Goal: Information Seeking & Learning: Learn about a topic

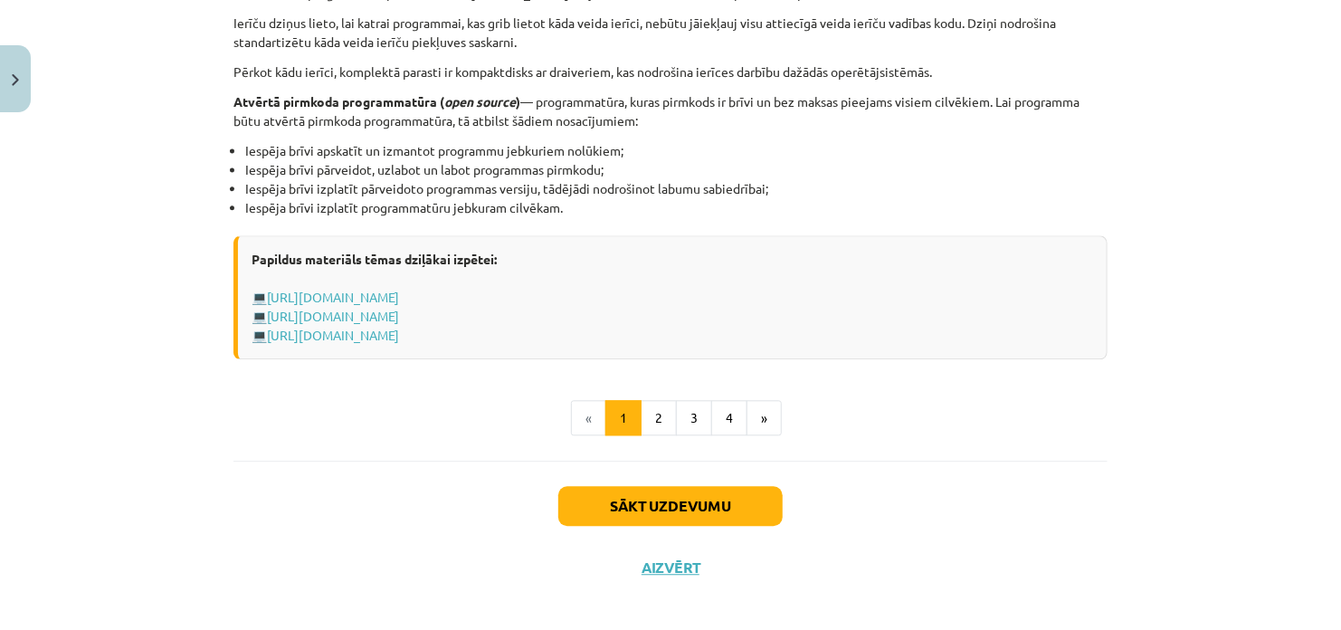
scroll to position [1931, 0]
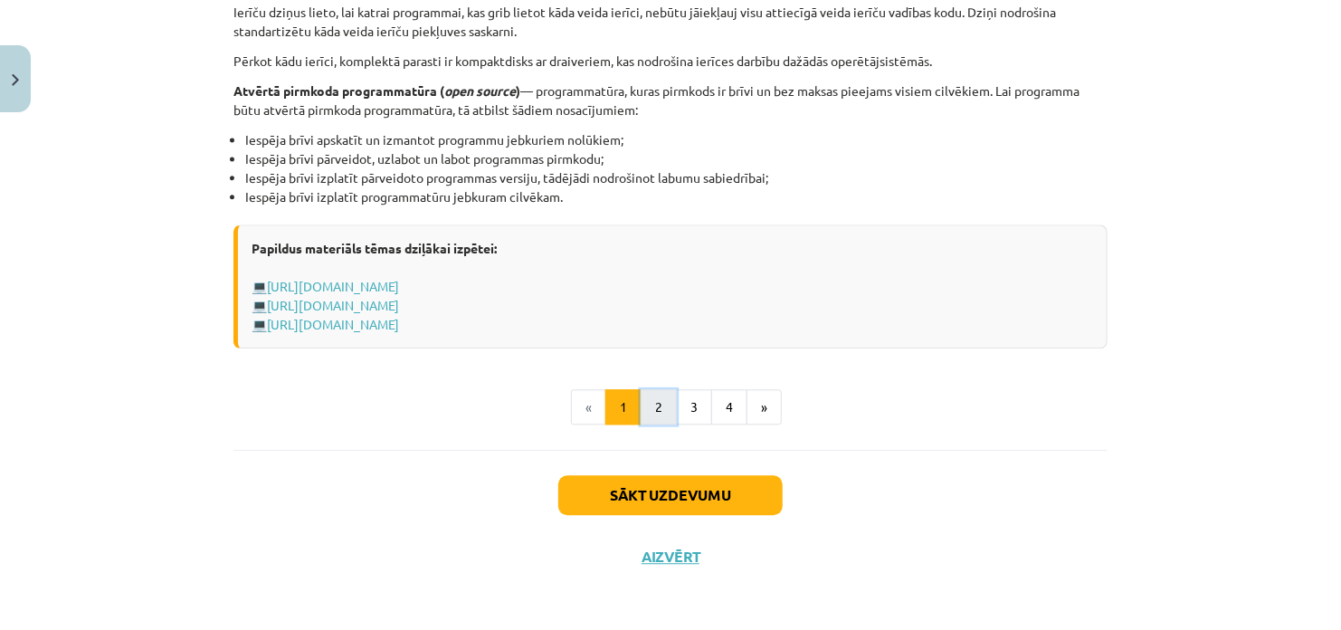
click at [653, 389] on button "2" at bounding box center [659, 407] width 36 height 36
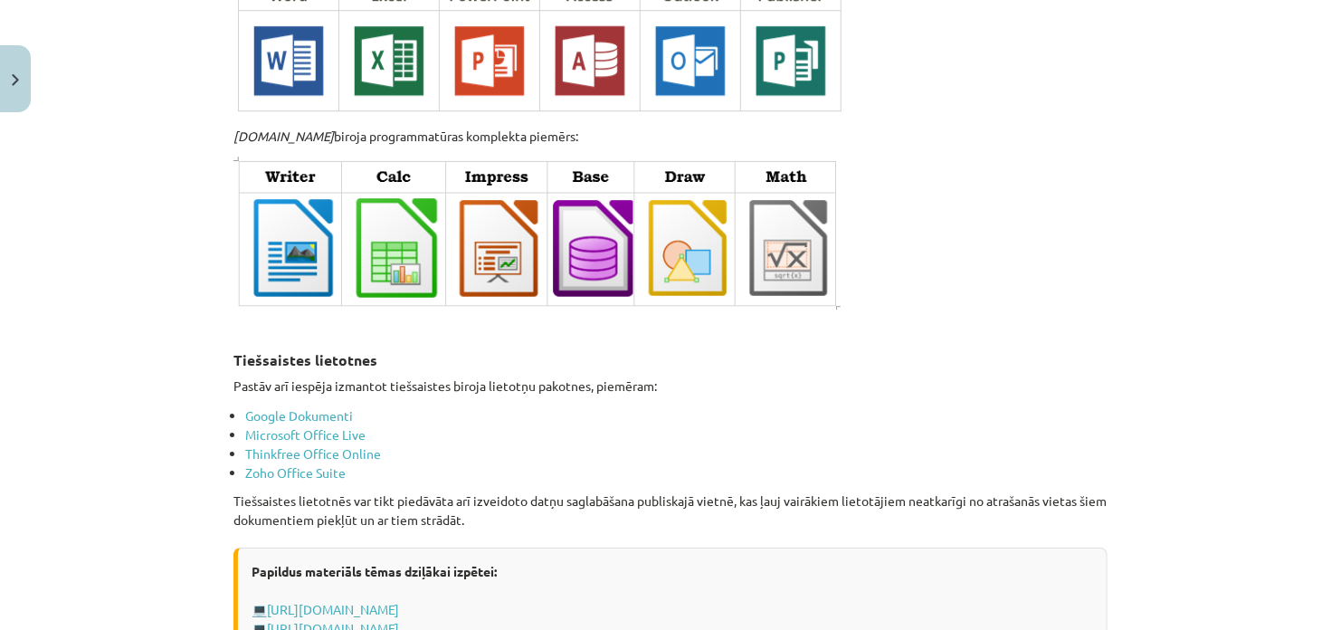
scroll to position [3134, 0]
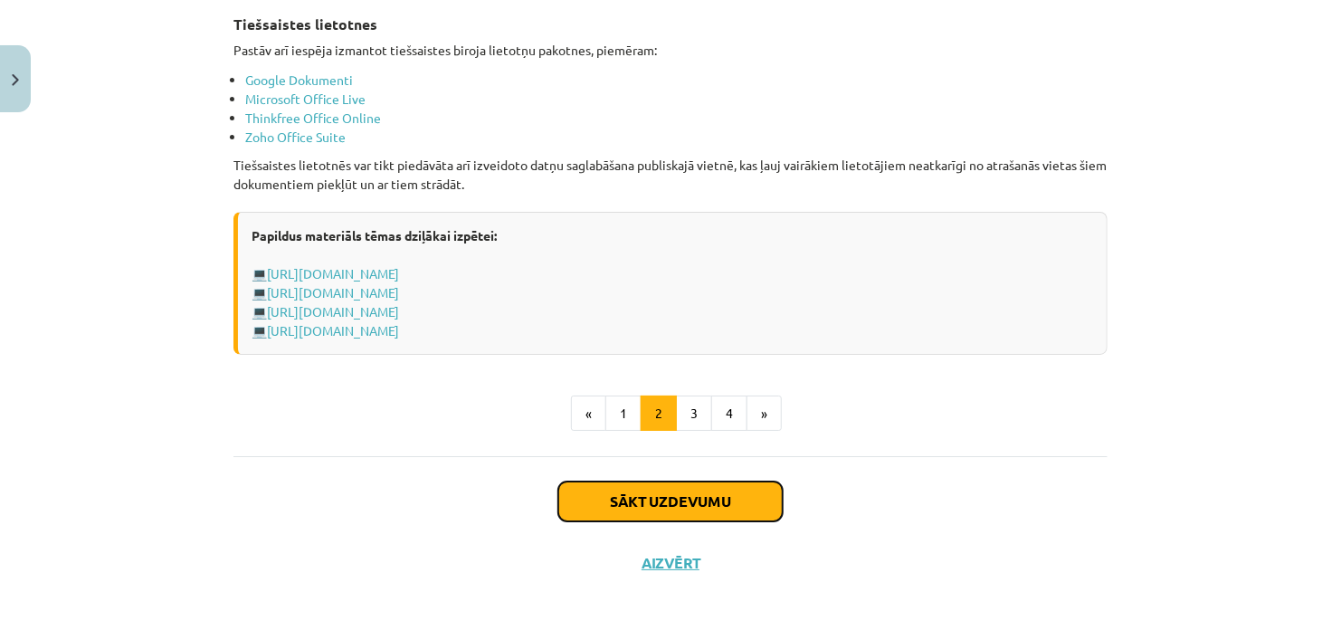
click at [710, 481] on button "Sākt uzdevumu" at bounding box center [670, 501] width 224 height 40
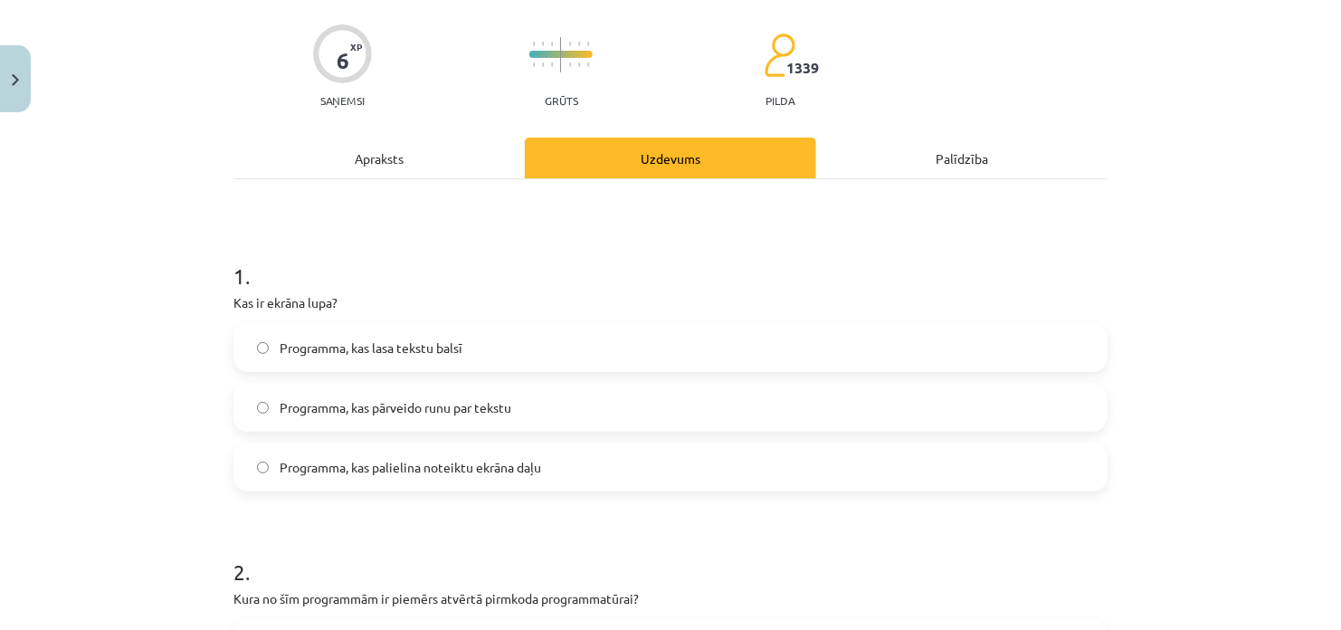
scroll to position [226, 0]
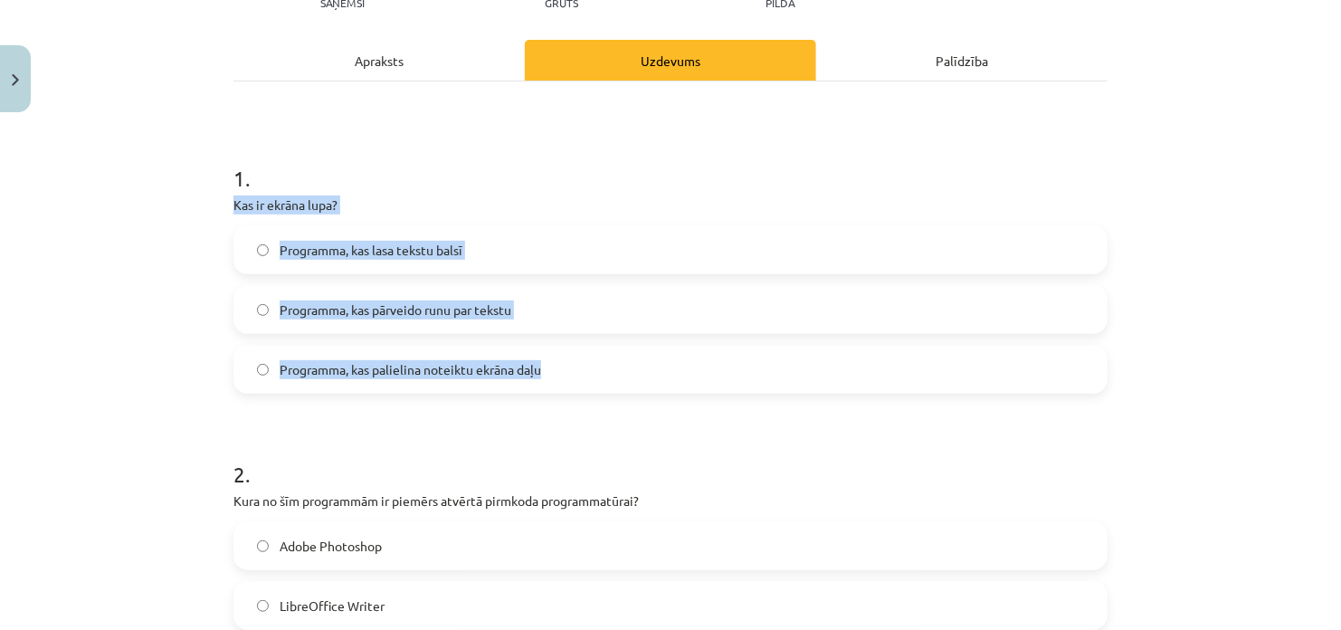
drag, startPoint x: 227, startPoint y: 205, endPoint x: 539, endPoint y: 377, distance: 356.4
click at [539, 377] on div "1 . Kas ir ekrāna lupa? Programma, kas lasa tekstu balsī Programma, kas pārveid…" at bounding box center [670, 264] width 874 height 260
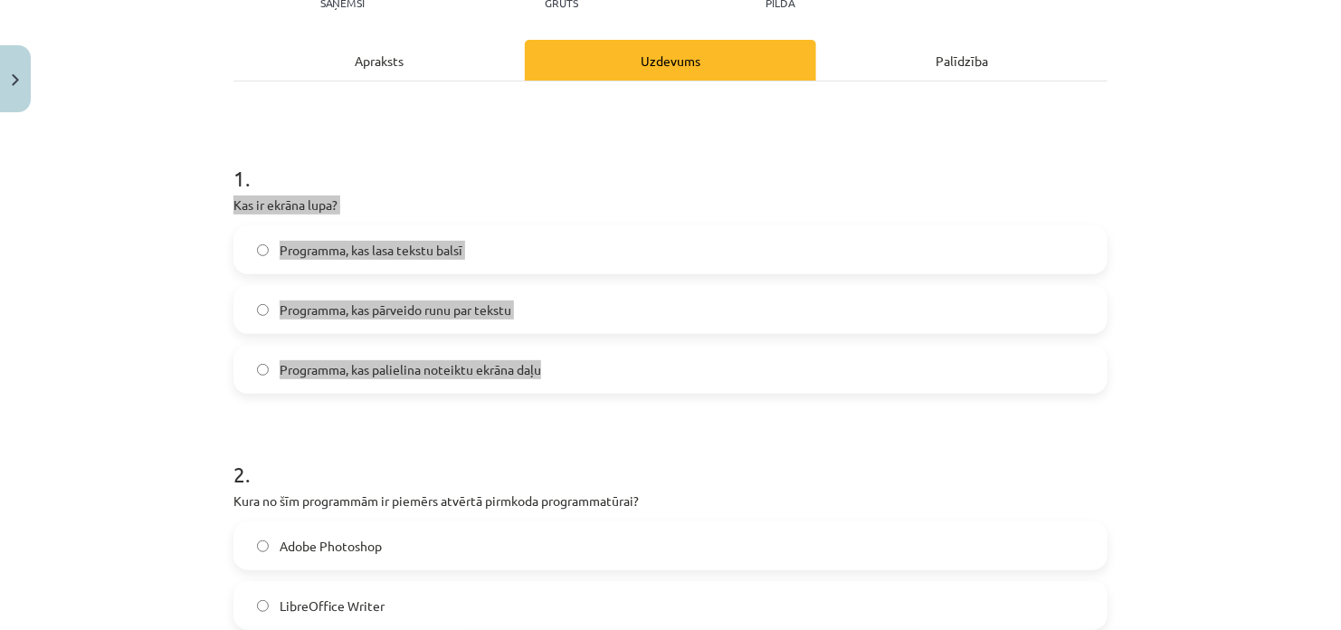
copy div "Kas ir ekrāna lupa? Programma, kas lasa tekstu balsī Programma, kas pārveido ru…"
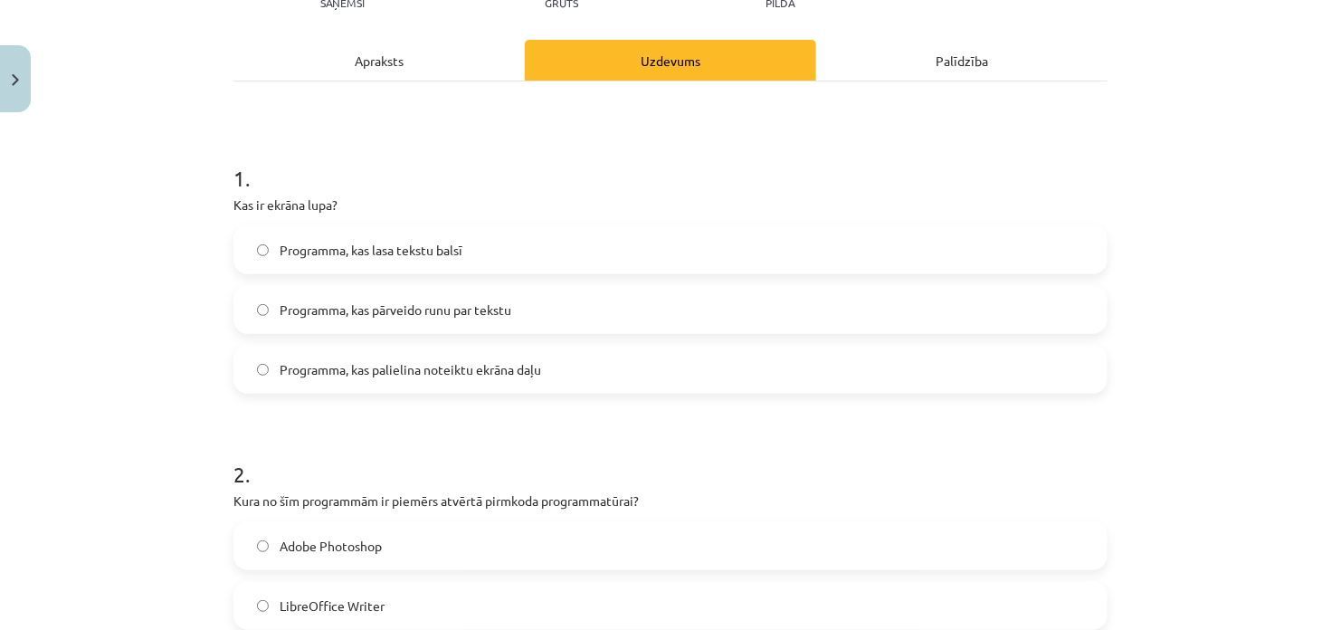
click at [151, 399] on div "Mācību tēma: Datorikas - 10. klases 1. ieskaites mācību materiāls #4 3. tēma – …" at bounding box center [670, 315] width 1341 height 630
click at [523, 363] on span "Programma, kas palielina noteiktu ekrāna daļu" at bounding box center [411, 369] width 262 height 19
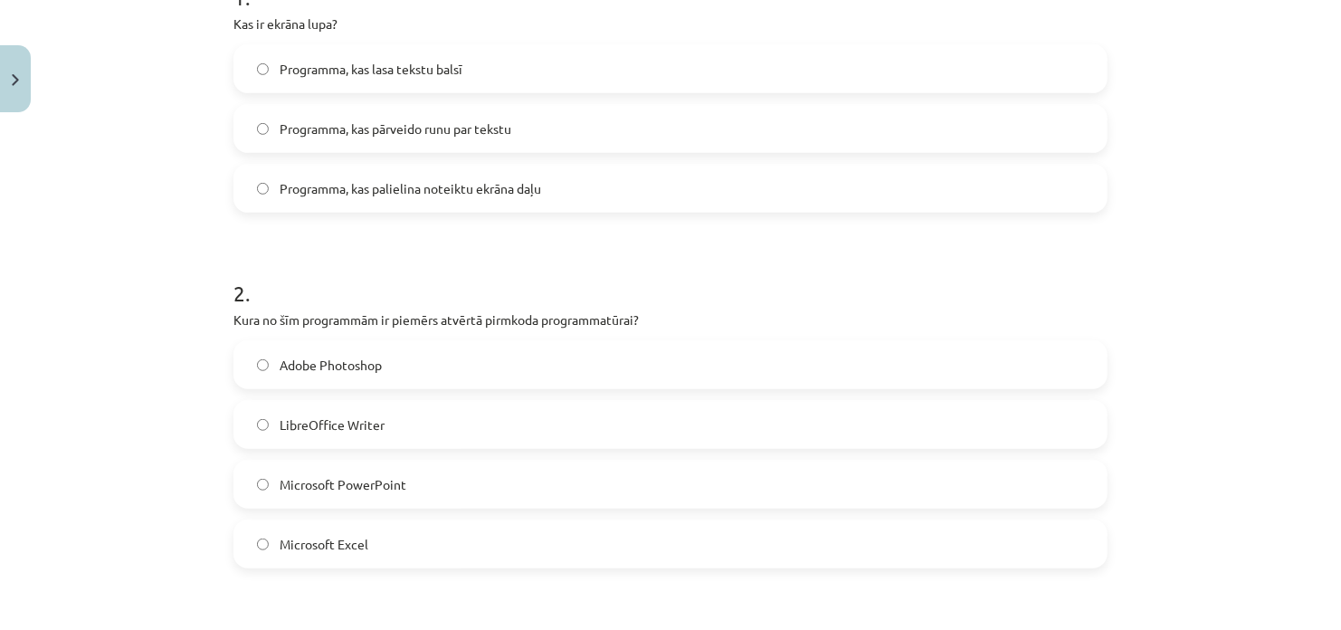
drag, startPoint x: 231, startPoint y: 319, endPoint x: 406, endPoint y: 527, distance: 272.3
click at [406, 527] on div "2 . Kura no šīm programmām ir piemērs atvērtā pirmkoda programmatūrai? Adobe Ph…" at bounding box center [670, 408] width 874 height 319
copy div "Kura no šīm programmām ir piemērs atvērtā pirmkoda programmatūrai? Adobe Photos…"
click at [106, 146] on div "Mācību tēma: Datorikas - 10. klases 1. ieskaites mācību materiāls #4 3. tēma – …" at bounding box center [670, 315] width 1341 height 630
click at [332, 425] on span "LibreOffice Writer" at bounding box center [332, 424] width 105 height 19
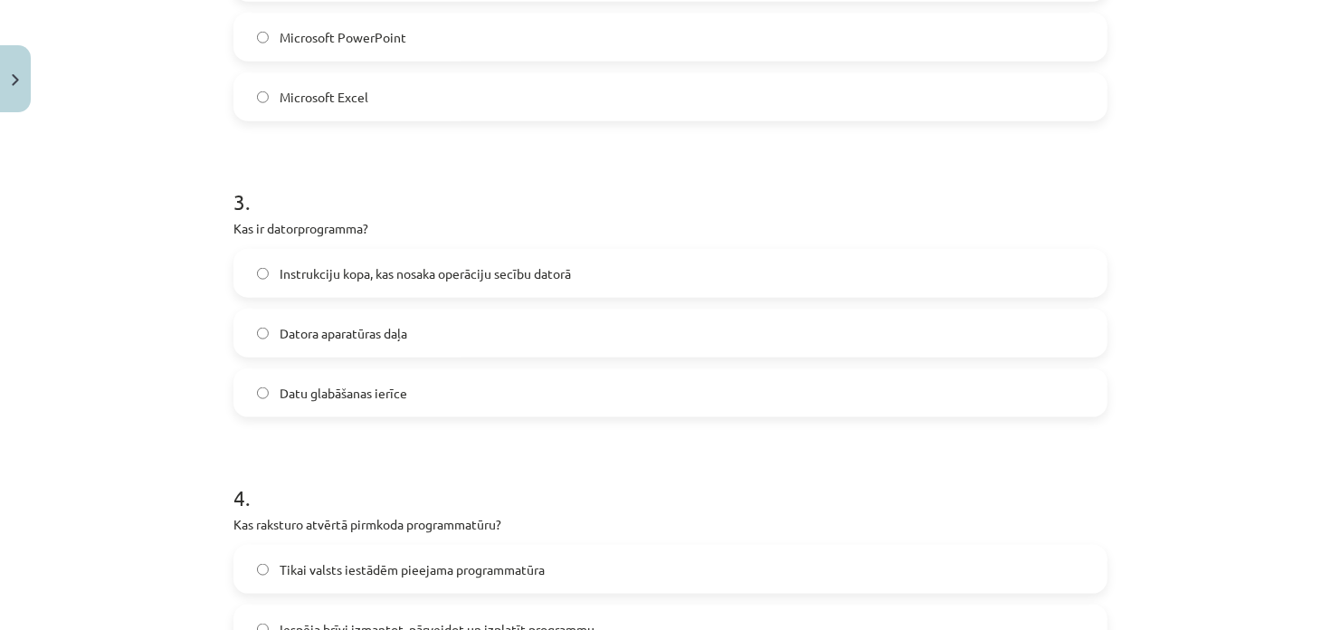
scroll to position [860, 0]
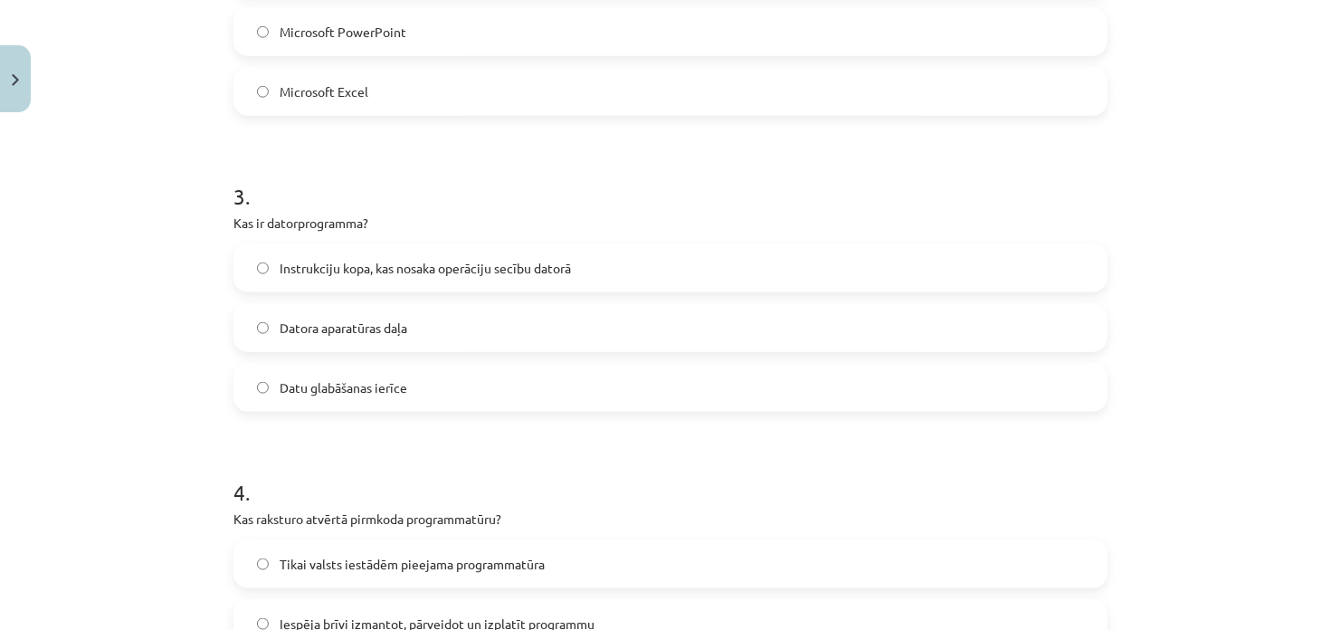
click at [437, 394] on label "Datu glabāšanas ierīce" at bounding box center [670, 387] width 871 height 45
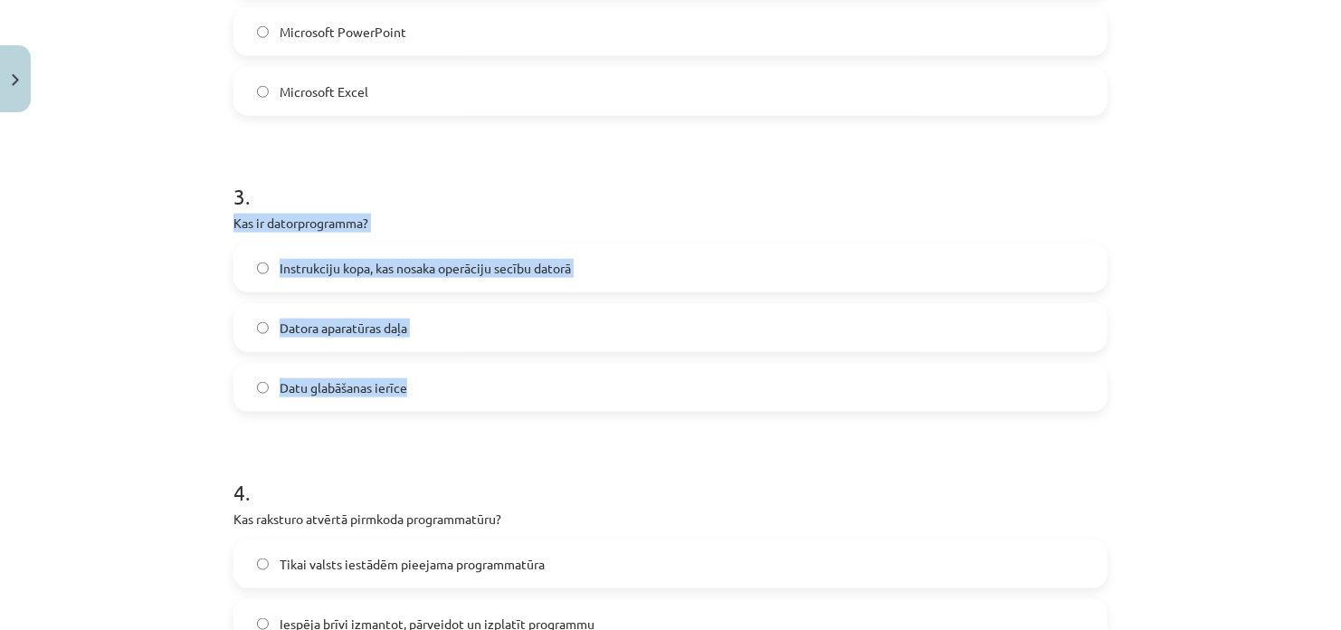
drag, startPoint x: 227, startPoint y: 215, endPoint x: 403, endPoint y: 401, distance: 255.4
click at [403, 401] on div "3 . Kas ir datorprogramma? Instrukciju kopa, kas nosaka operāciju secību datorā…" at bounding box center [670, 282] width 874 height 260
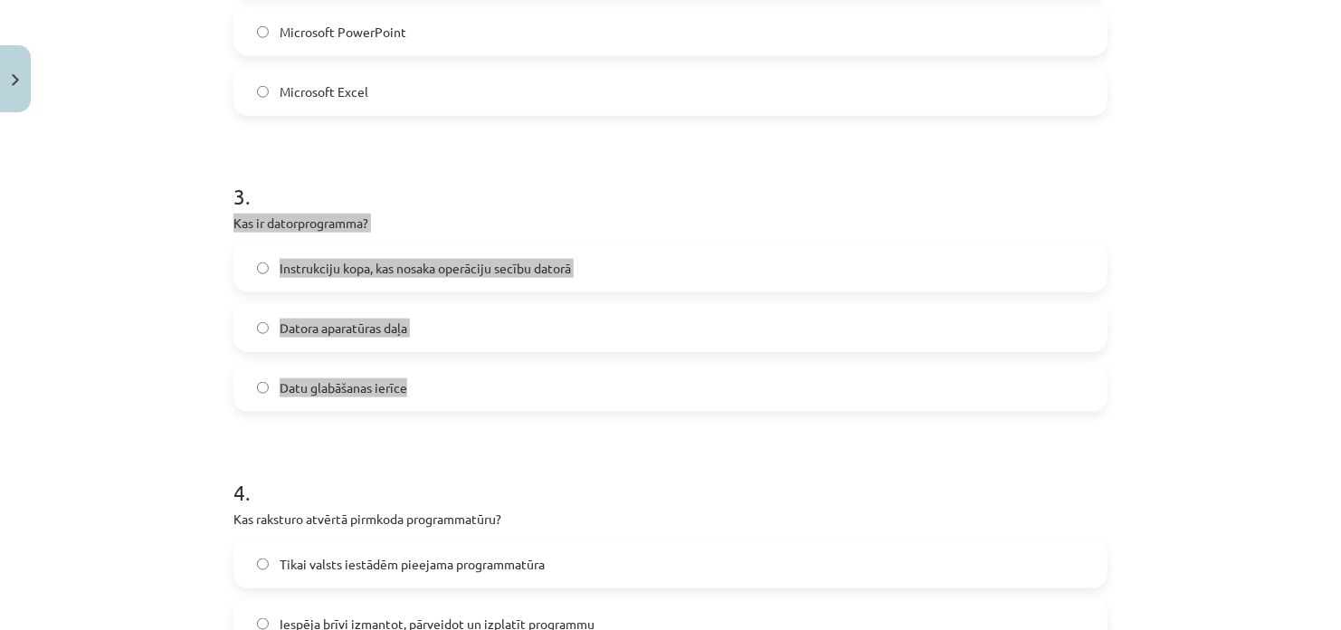
copy div "Kas ir datorprogramma? Instrukciju kopa, kas nosaka operāciju secību datorā Dat…"
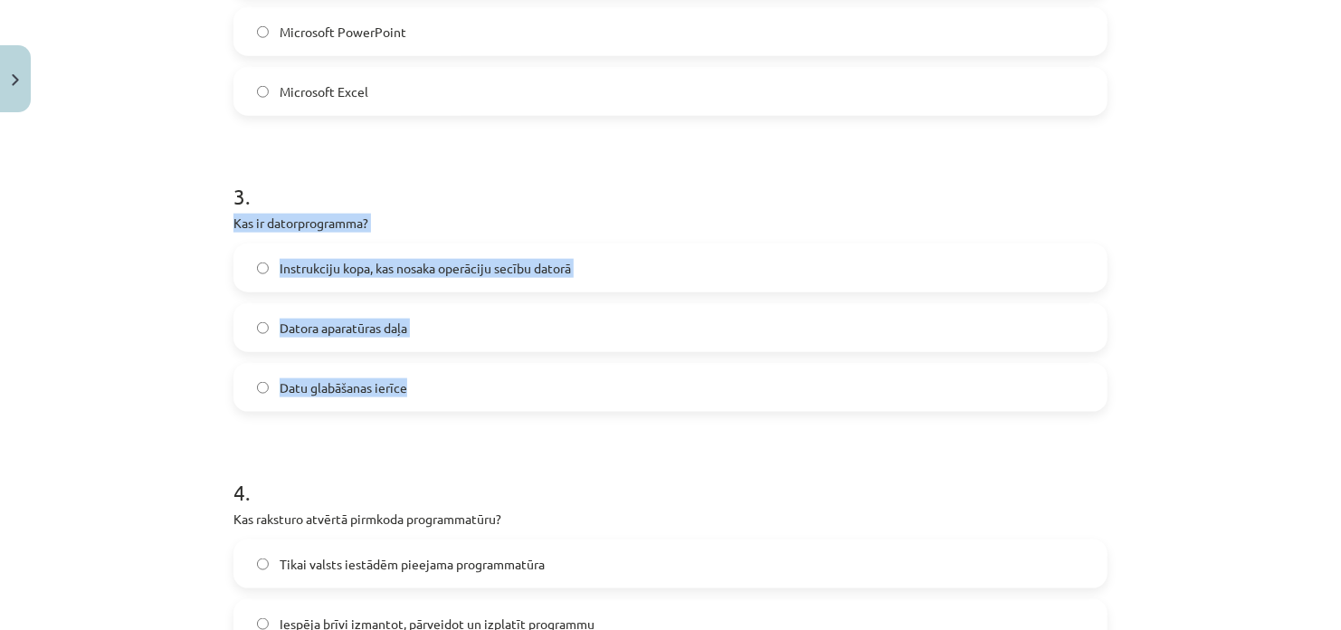
click at [129, 327] on div "Mācību tēma: Datorikas - 10. klases 1. ieskaites mācību materiāls #4 3. tēma – …" at bounding box center [670, 315] width 1341 height 630
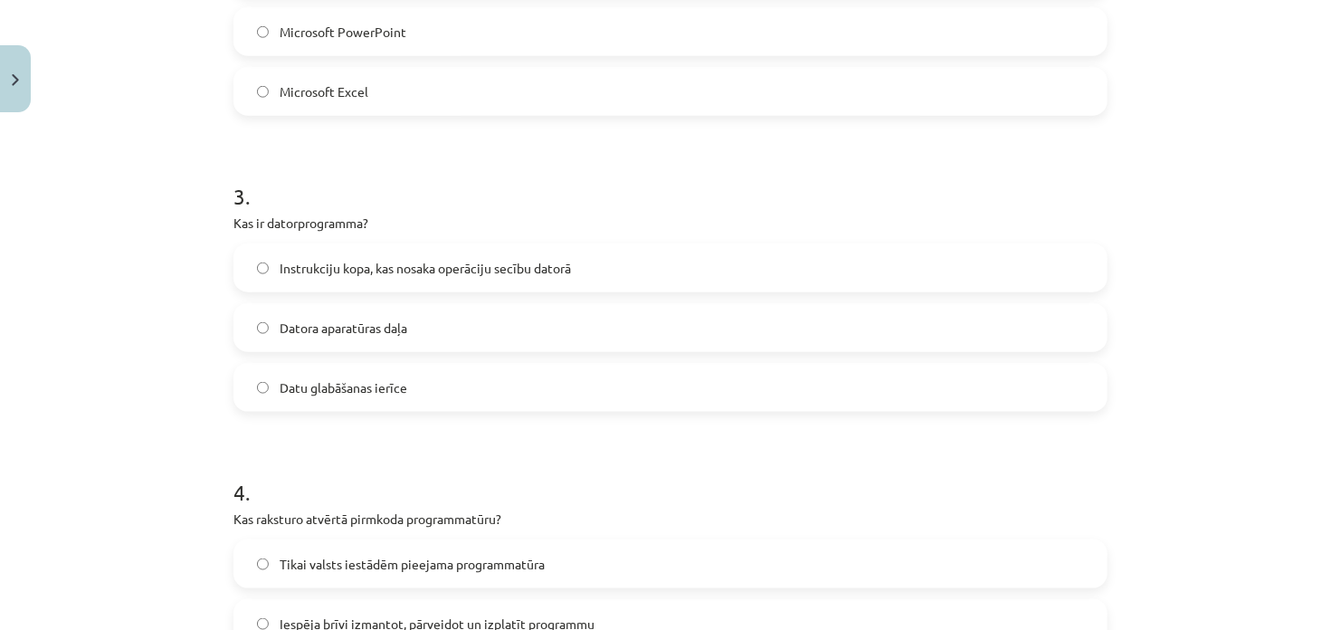
click at [289, 254] on label "Instrukciju kopa, kas nosaka operāciju secību datorā" at bounding box center [670, 267] width 871 height 45
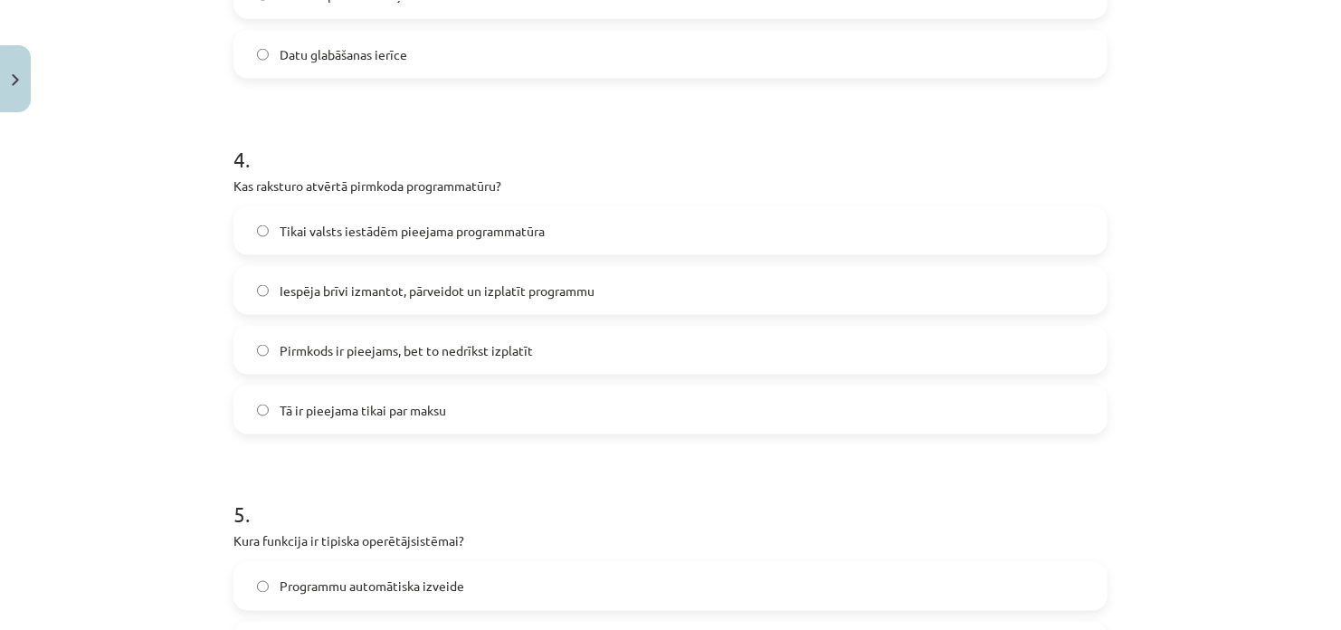
scroll to position [1194, 0]
drag, startPoint x: 220, startPoint y: 175, endPoint x: 460, endPoint y: 405, distance: 332.2
click at [460, 405] on div "6 XP Saņemsi Grūts 1339 pilda Apraksts Uzdevums Palīdzība 1 . Kas ir ekrāna lup…" at bounding box center [671, 118] width 896 height 2383
copy div "Kas raksturo atvērtā pirmkoda programmatūru? Tikai valsts iestādēm pieejama pro…"
click at [211, 445] on div "Mācību tēma: Datorikas - 10. klases 1. ieskaites mācību materiāls #4 3. tēma – …" at bounding box center [670, 315] width 1341 height 630
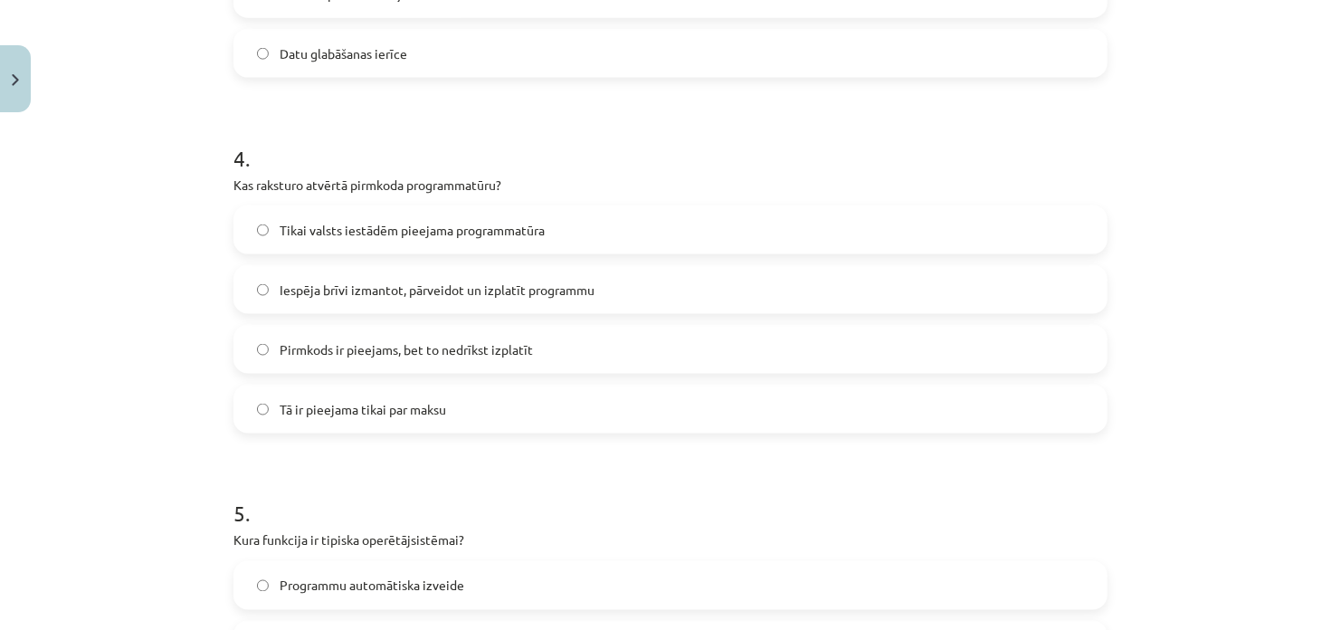
click at [352, 300] on label "Iespēja brīvi izmantot, pārveidot un izplatīt programmu" at bounding box center [670, 289] width 871 height 45
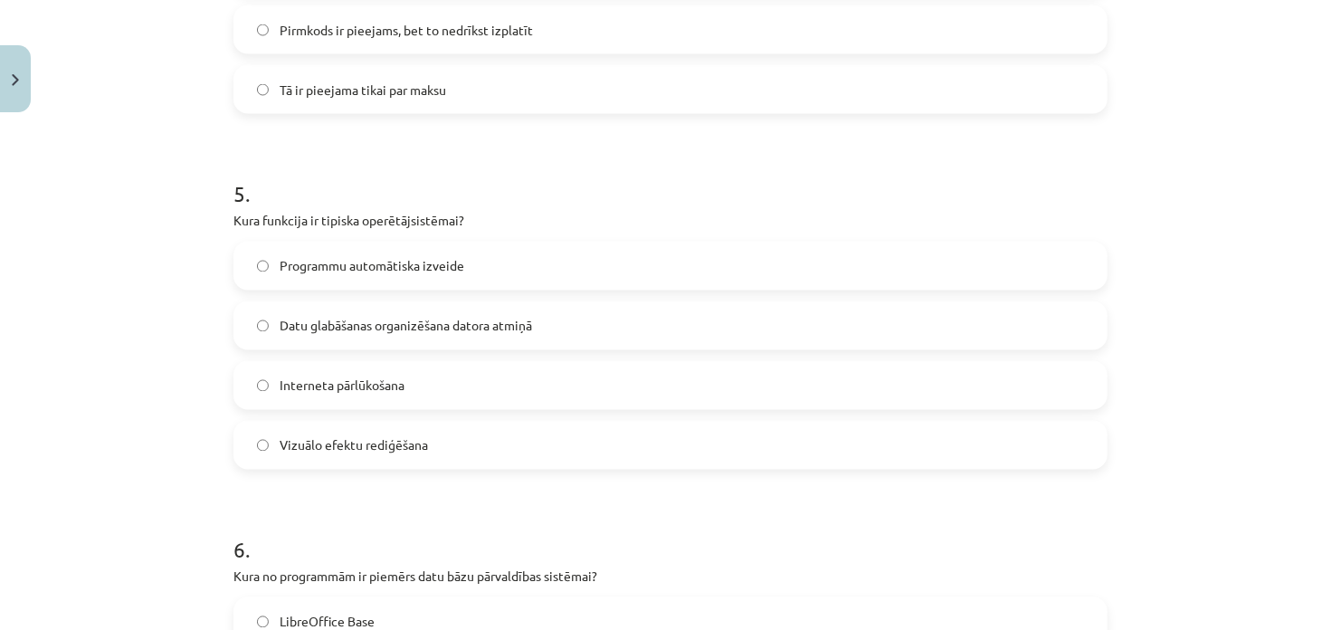
scroll to position [1556, 0]
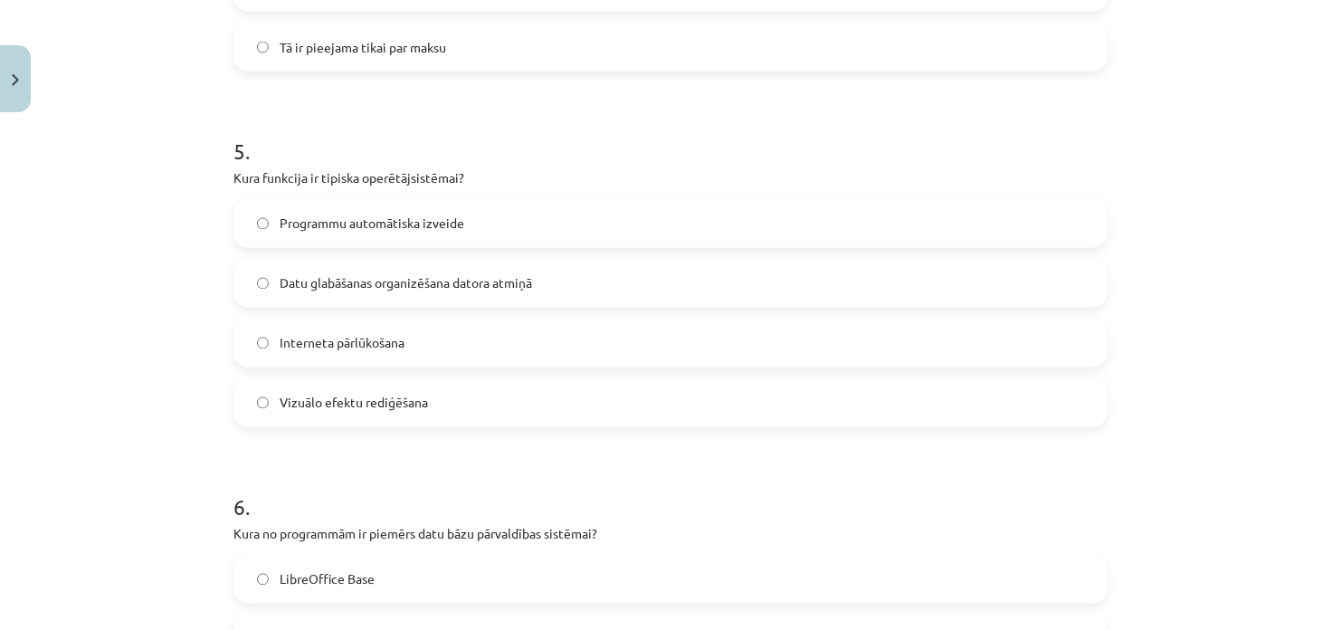
drag, startPoint x: 224, startPoint y: 182, endPoint x: 425, endPoint y: 410, distance: 304.5
copy div "Kura funkcija ir tipiska operētājsistēmai? Programmu automātiska izveide Datu g…"
click at [173, 220] on div "Mācību tēma: Datorikas - 10. klases 1. ieskaites mācību materiāls #4 3. tēma – …" at bounding box center [670, 315] width 1341 height 630
drag, startPoint x: 225, startPoint y: 178, endPoint x: 460, endPoint y: 417, distance: 334.7
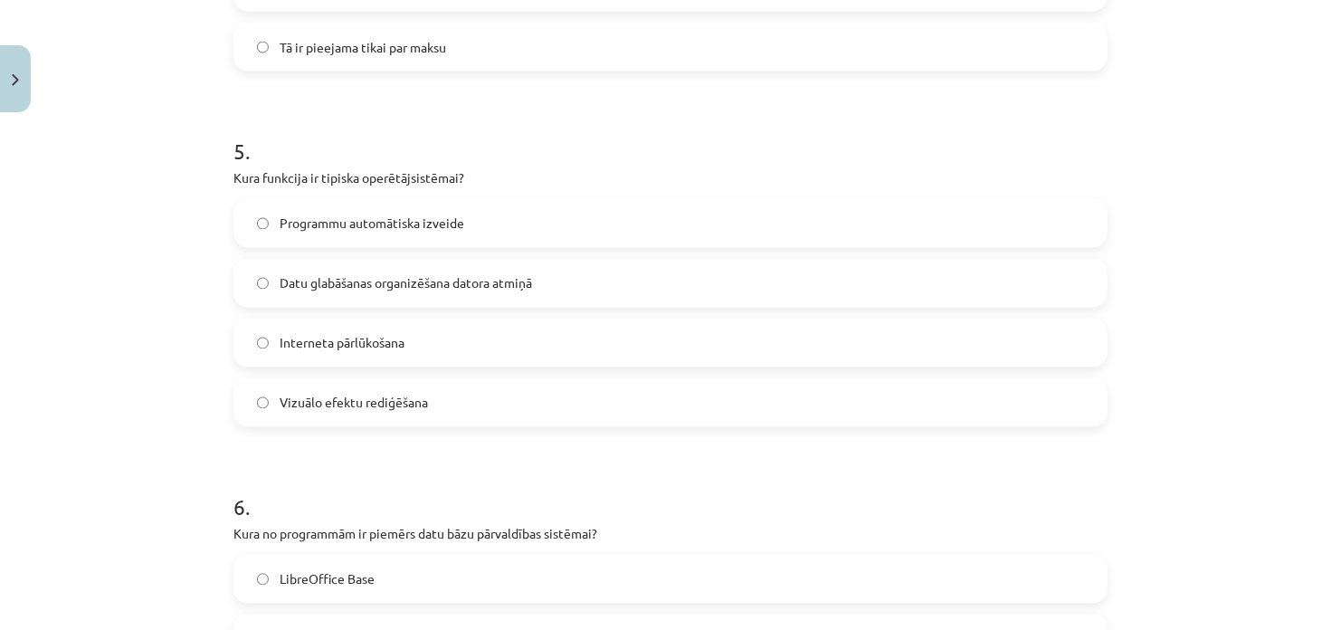
copy div "Kura funkcija ir tipiska operētājsistēmai? Programmu automātiska izveide Datu g…"
click at [185, 344] on div "Mācību tēma: Datorikas - 10. klases 1. ieskaites mācību materiāls #4 3. tēma – …" at bounding box center [670, 315] width 1341 height 630
click at [319, 279] on span "Datu glabāšanas organizēšana datora atmiņā" at bounding box center [406, 283] width 252 height 19
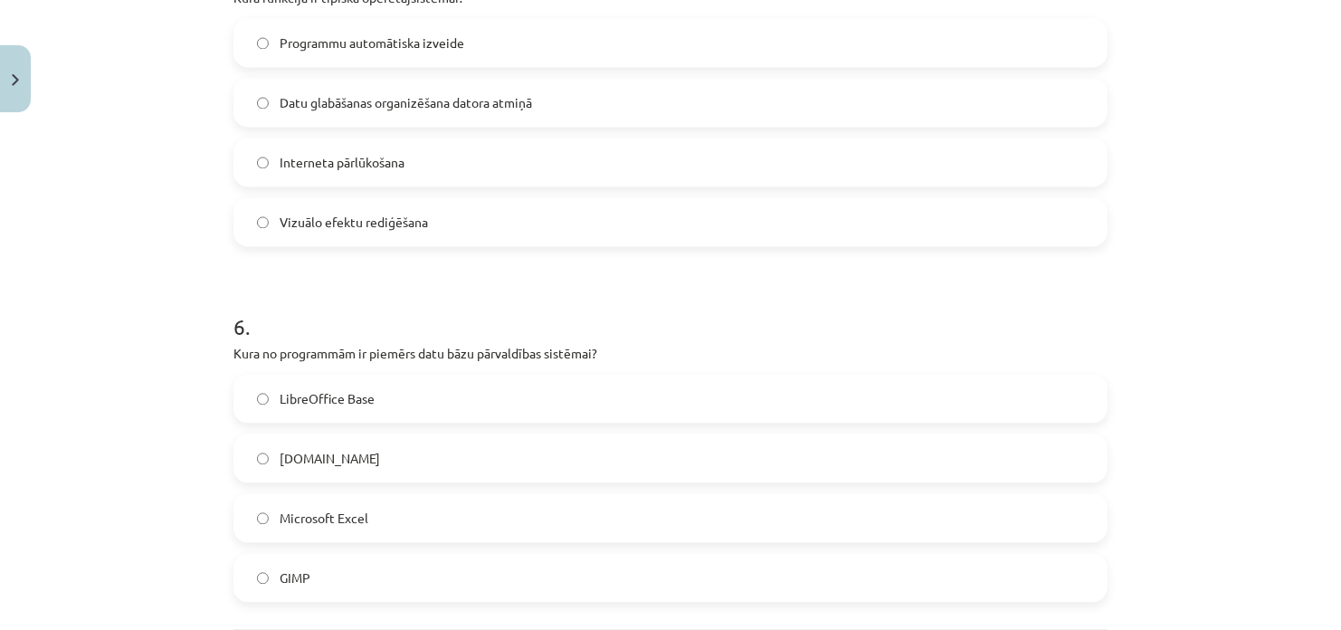
scroll to position [1827, 0]
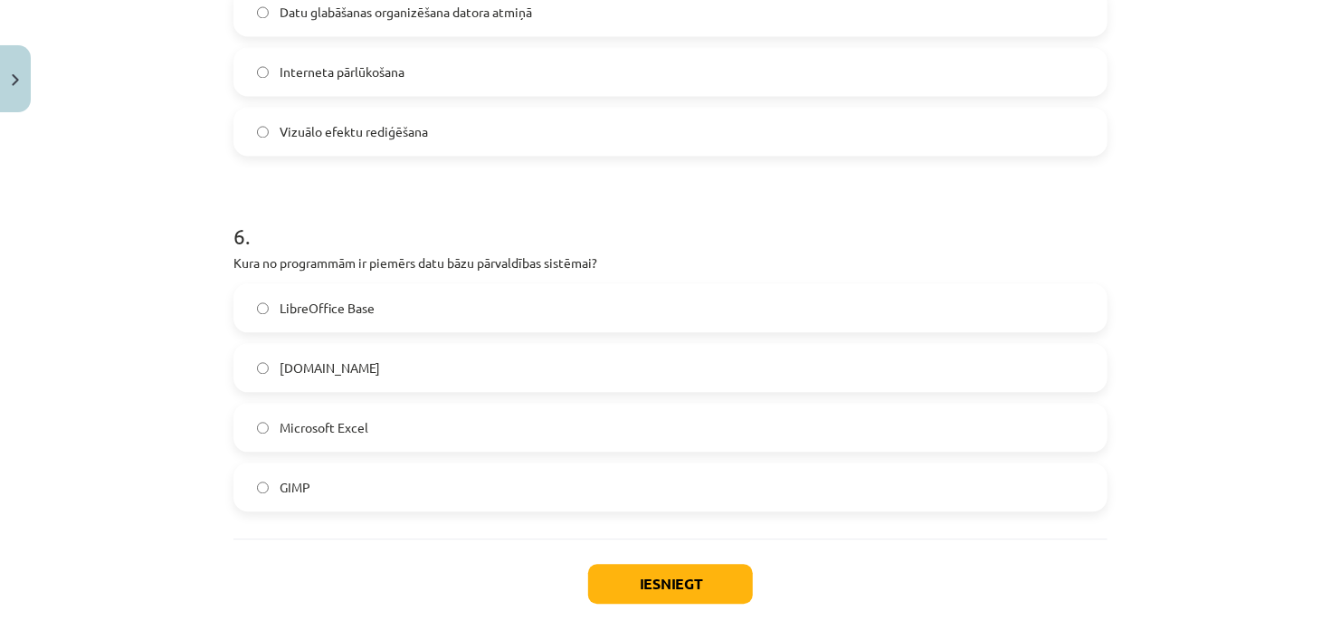
drag, startPoint x: 223, startPoint y: 260, endPoint x: 366, endPoint y: 484, distance: 266.1
copy div "Kura no programmām ir piemērs datu bāzu pārvaldības sistēmai? LibreOffice Base …"
click at [156, 262] on div "Mācību tēma: Datorikas - 10. klases 1. ieskaites mācību materiāls #4 3. tēma – …" at bounding box center [670, 315] width 1341 height 630
click at [336, 314] on span "LibreOffice Base" at bounding box center [327, 308] width 95 height 19
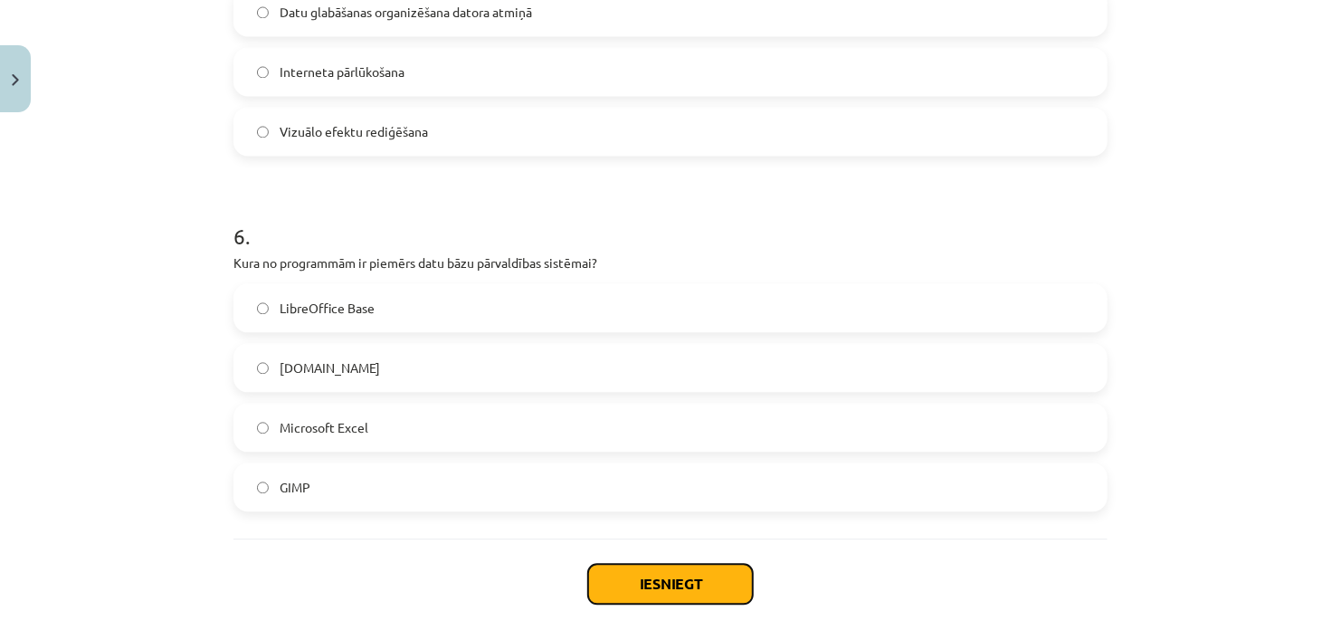
click at [676, 576] on button "Iesniegt" at bounding box center [670, 584] width 165 height 40
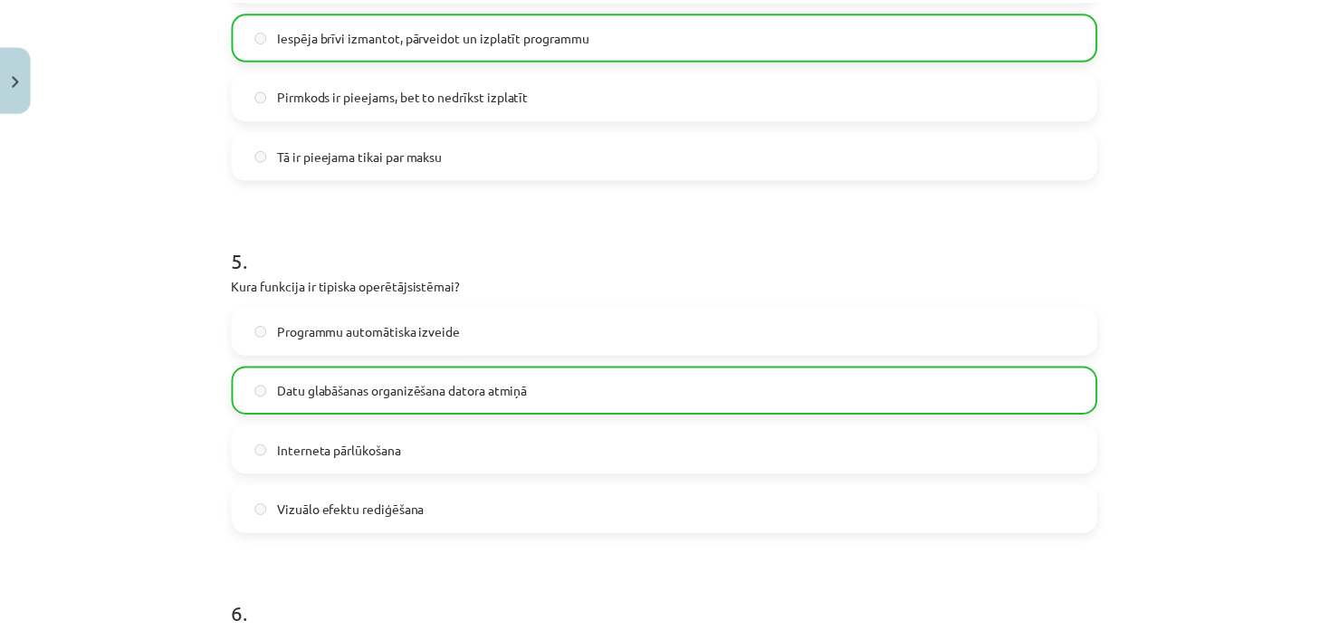
scroll to position [1975, 0]
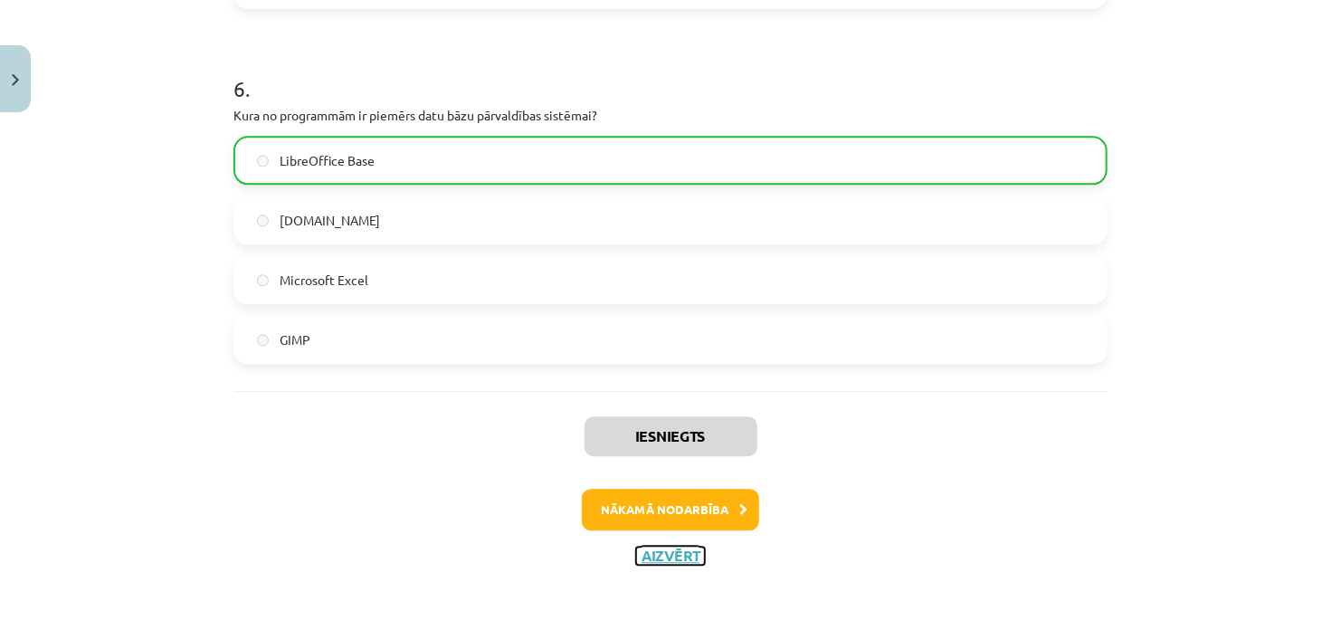
click at [665, 551] on button "Aizvērt" at bounding box center [670, 556] width 69 height 18
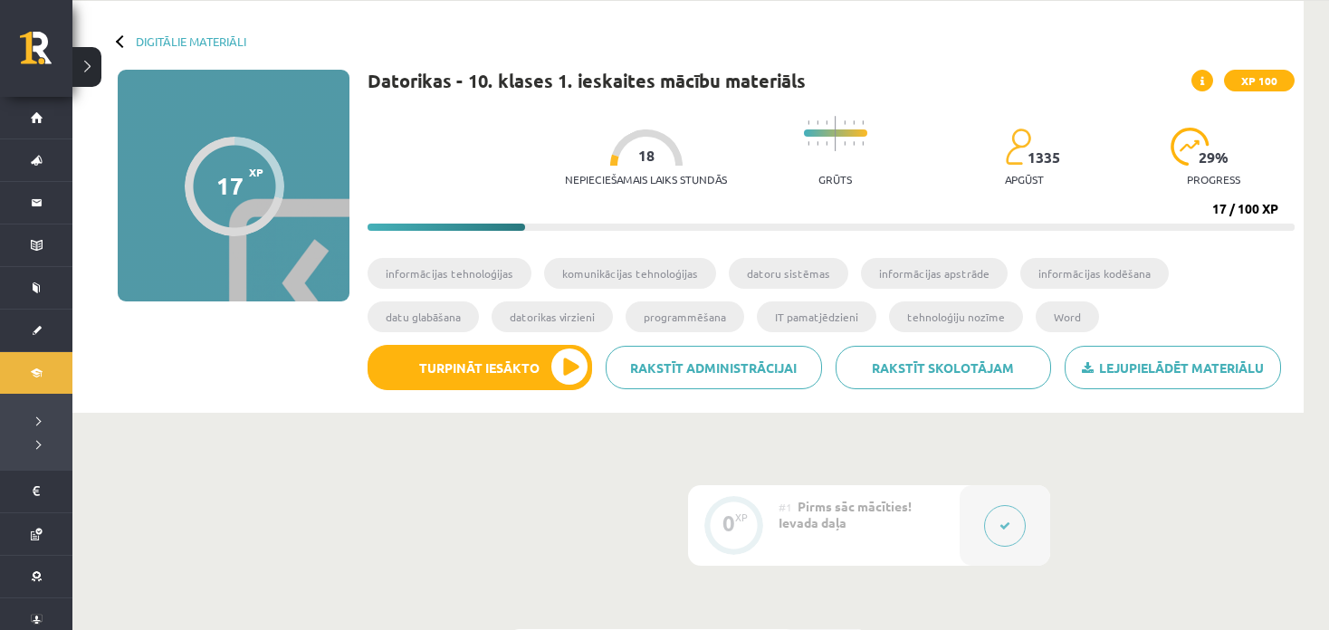
scroll to position [0, 0]
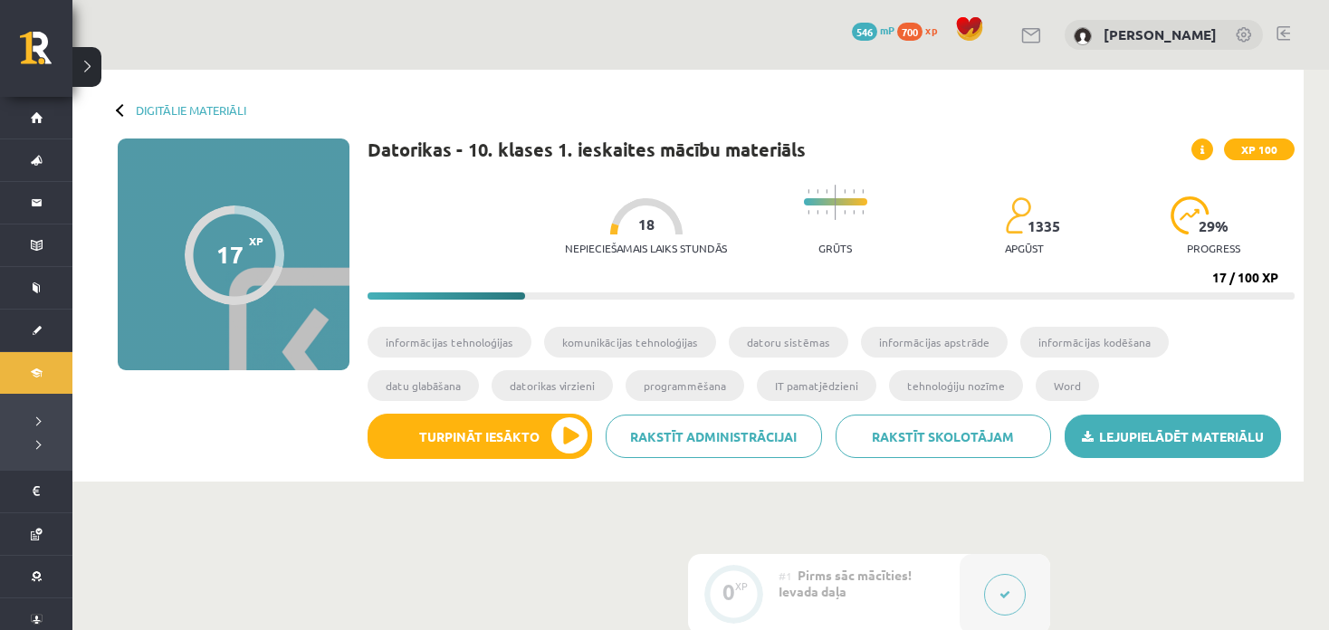
click at [1087, 436] on icon at bounding box center [1087, 437] width 12 height 13
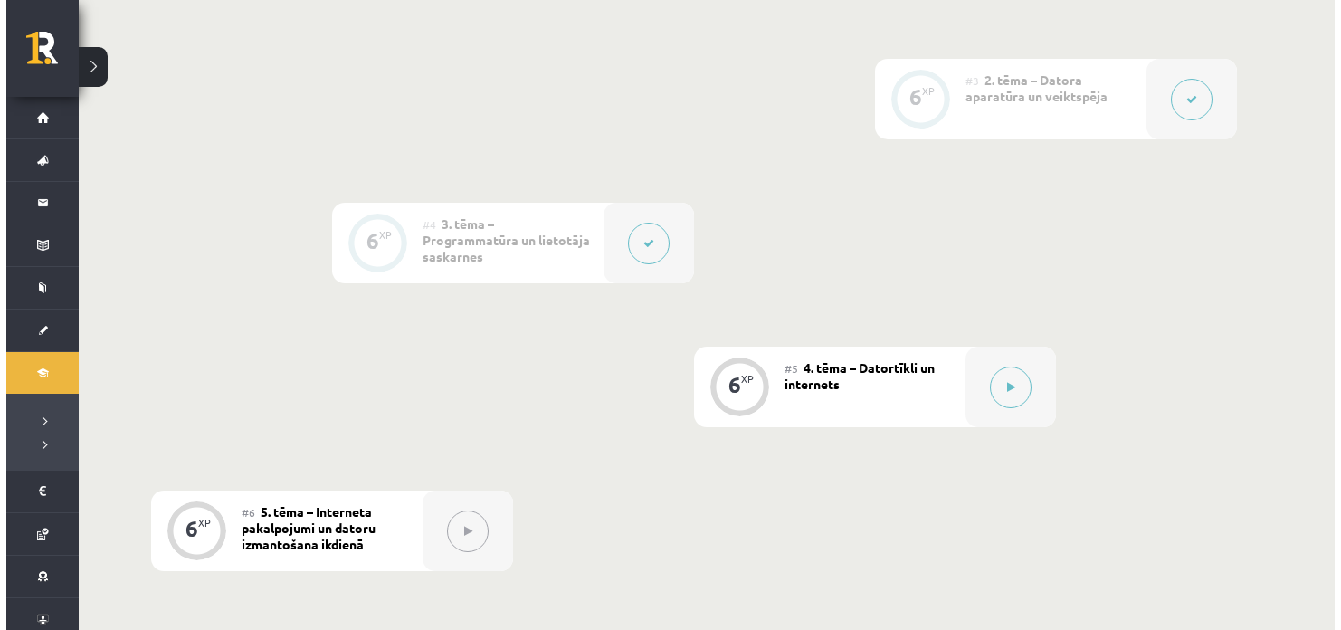
scroll to position [1086, 0]
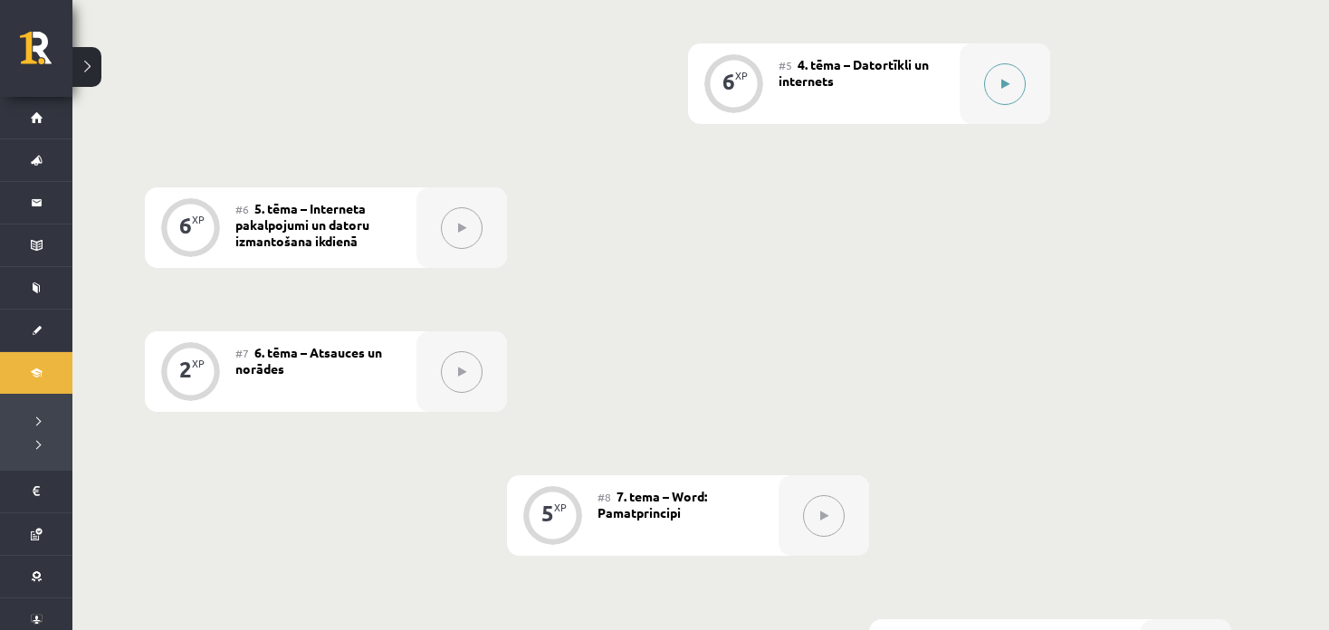
click at [1020, 94] on button at bounding box center [1005, 84] width 42 height 42
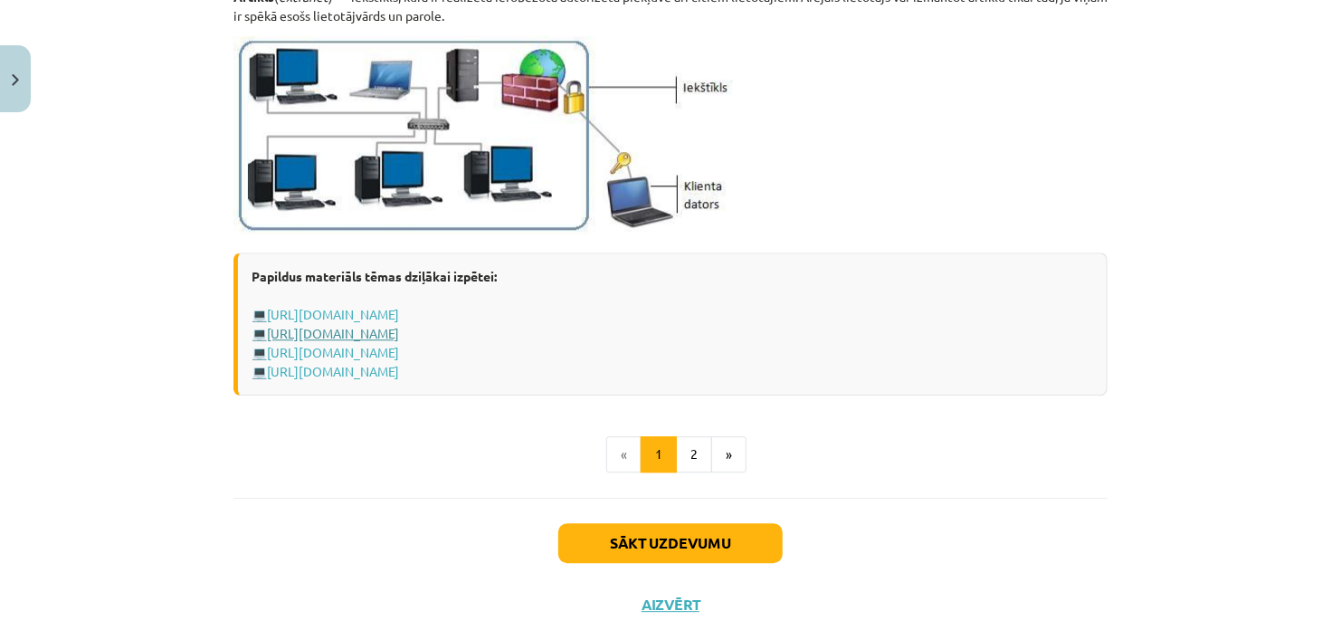
scroll to position [2244, 0]
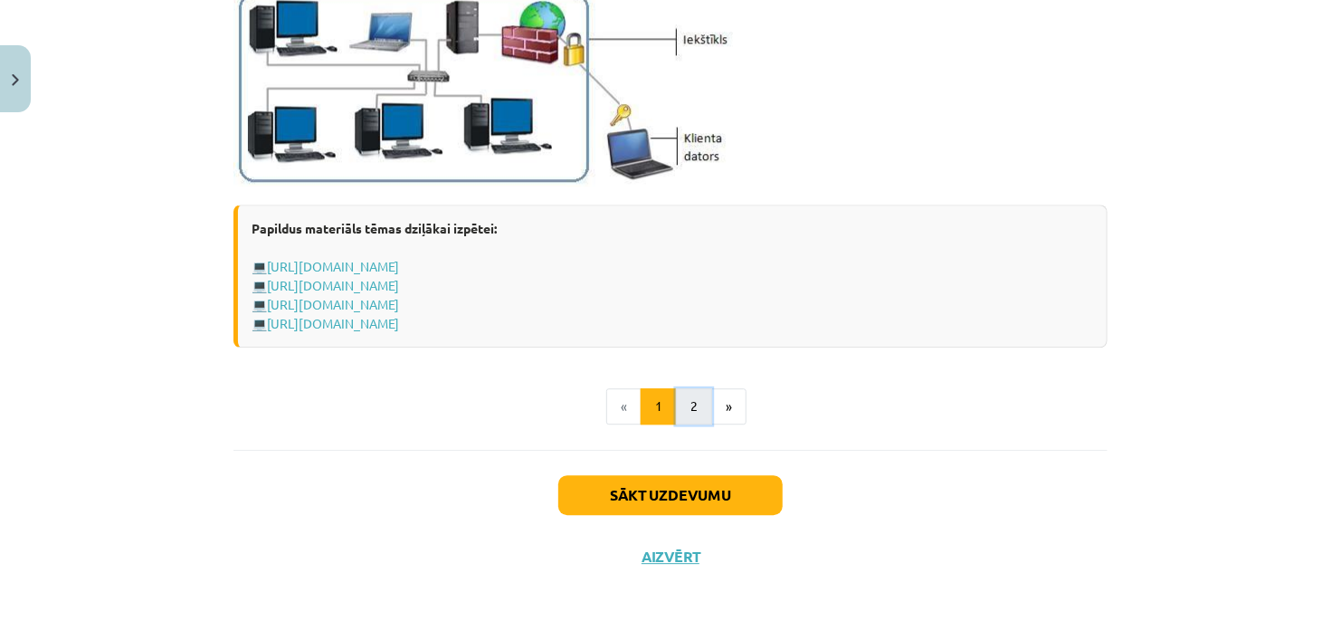
click at [680, 415] on button "2" at bounding box center [694, 406] width 36 height 36
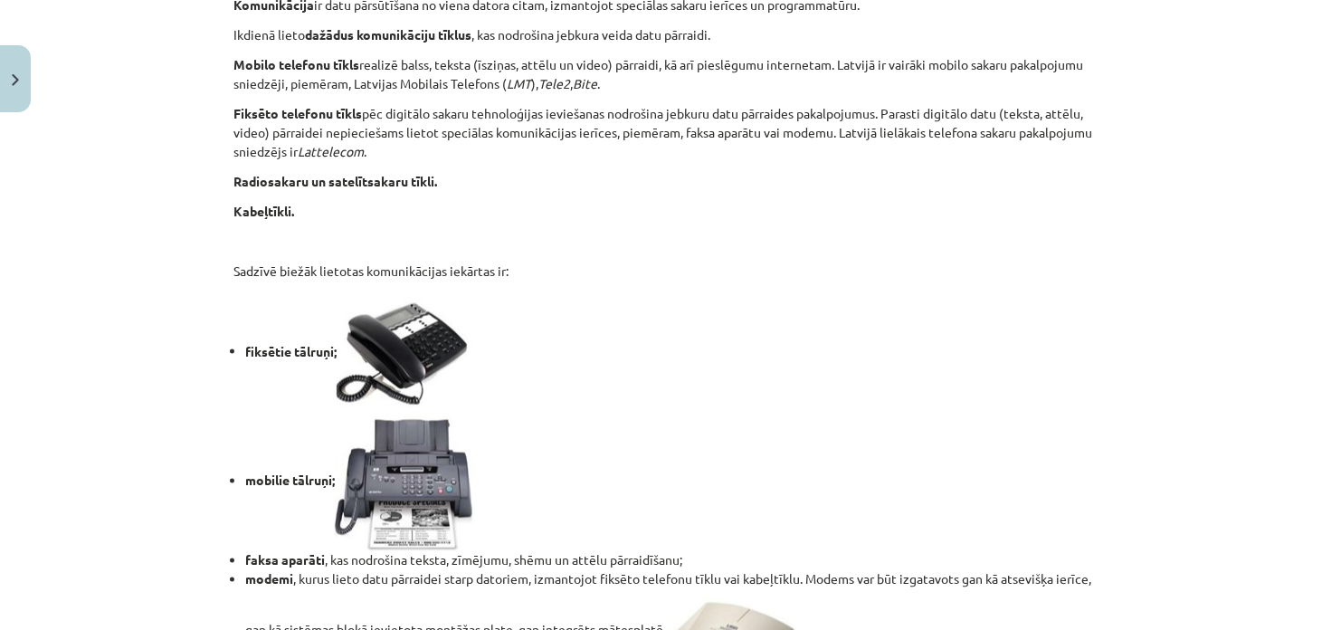
scroll to position [1590, 0]
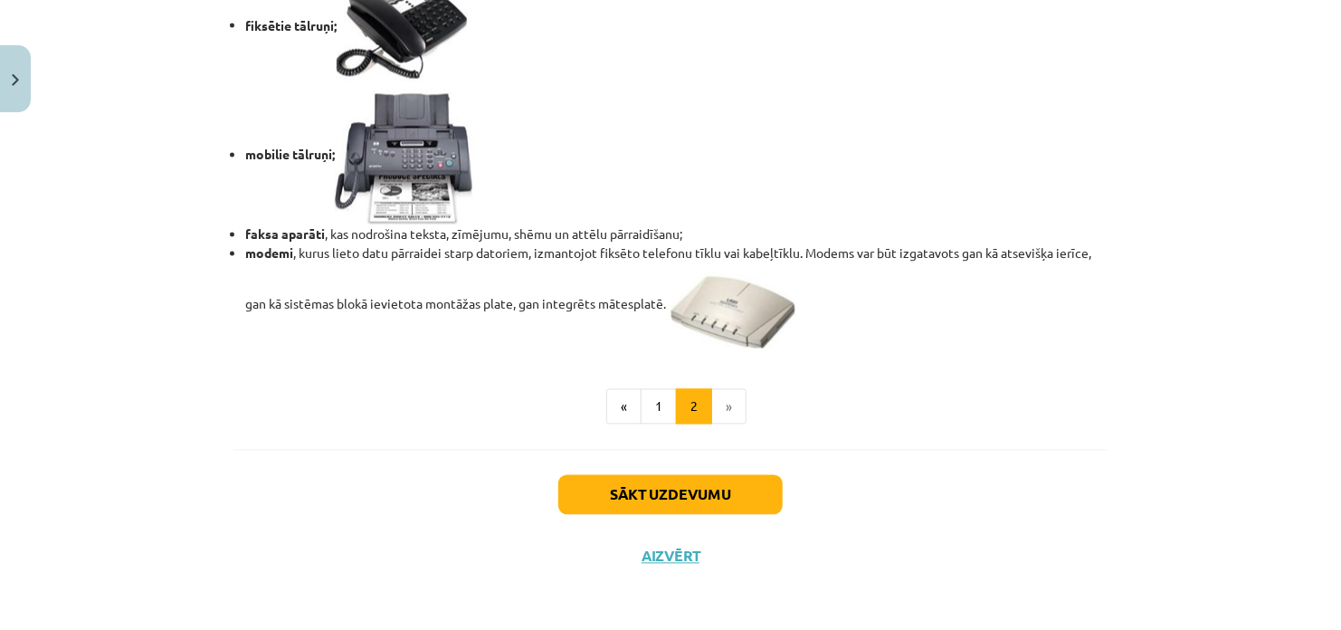
click at [672, 514] on div "Sākt uzdevumu Aizvērt" at bounding box center [670, 513] width 874 height 127
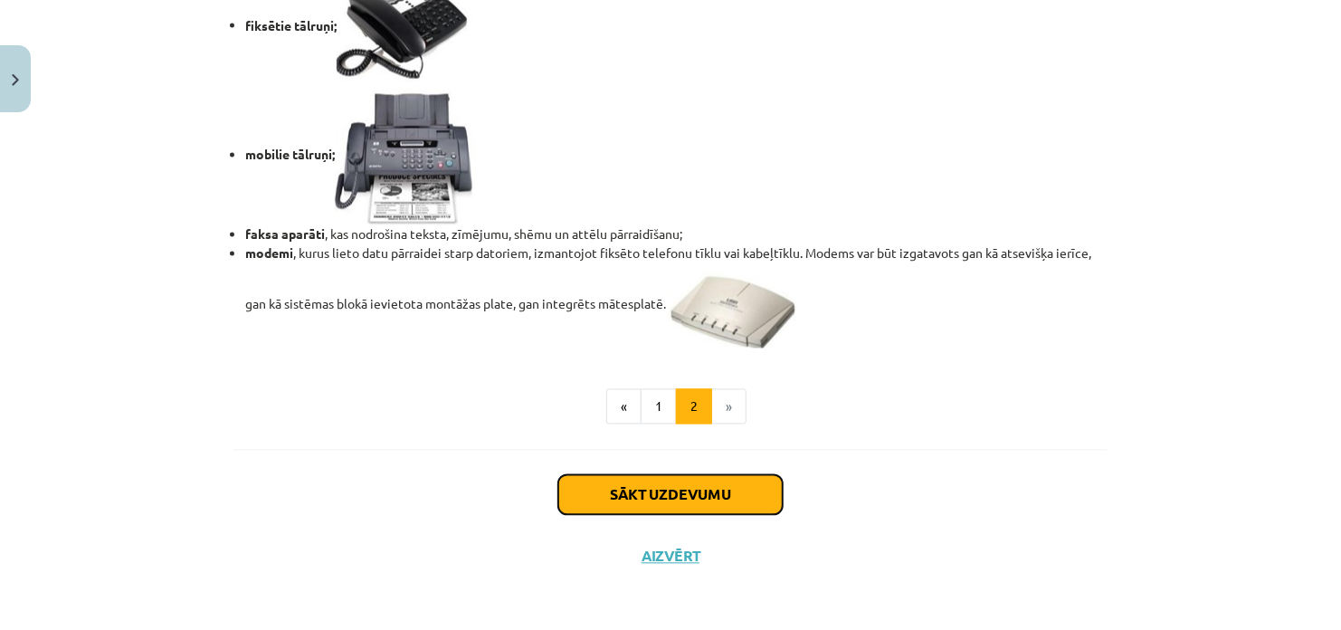
click at [654, 498] on button "Sākt uzdevumu" at bounding box center [670, 495] width 224 height 40
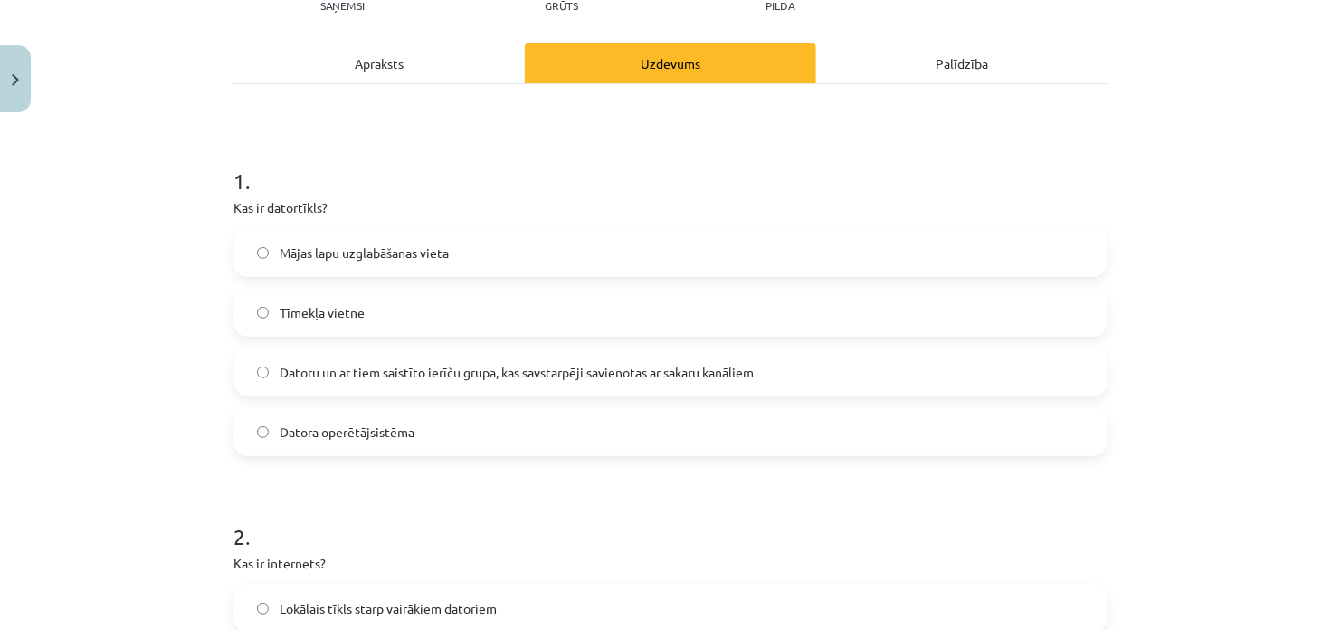
scroll to position [226, 0]
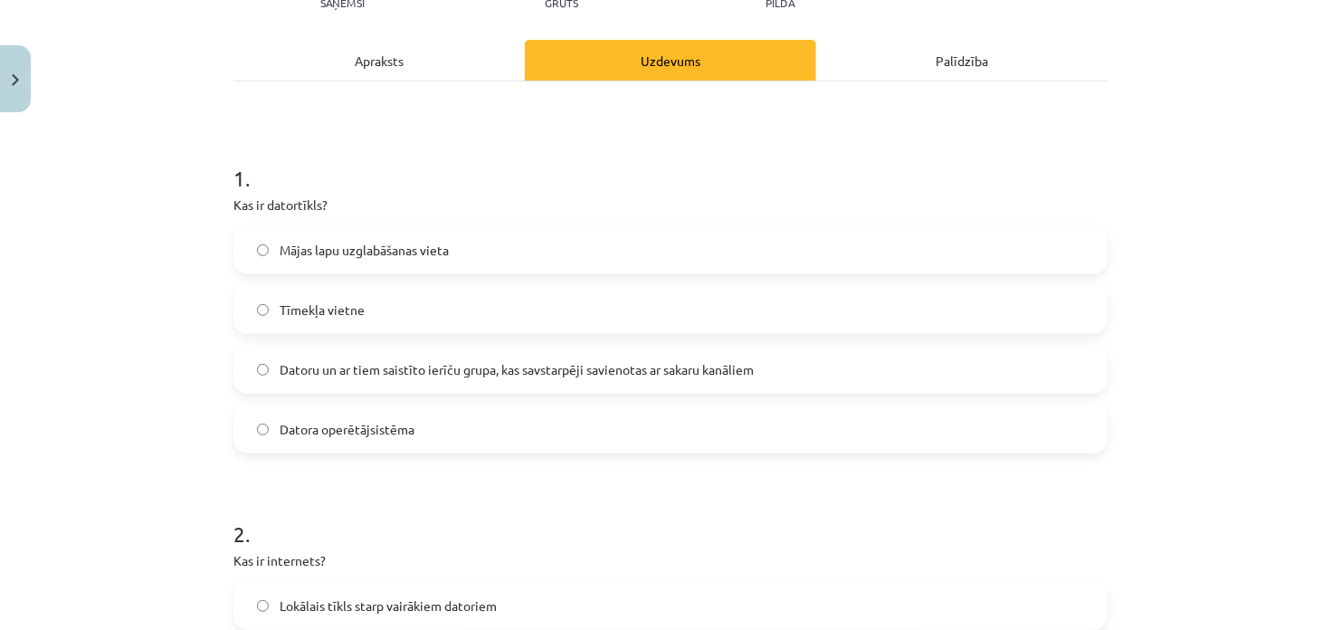
click at [388, 367] on span "Datoru un ar tiem saistīto ierīču grupa, kas savstarpēji savienotas ar sakaru k…" at bounding box center [517, 369] width 474 height 19
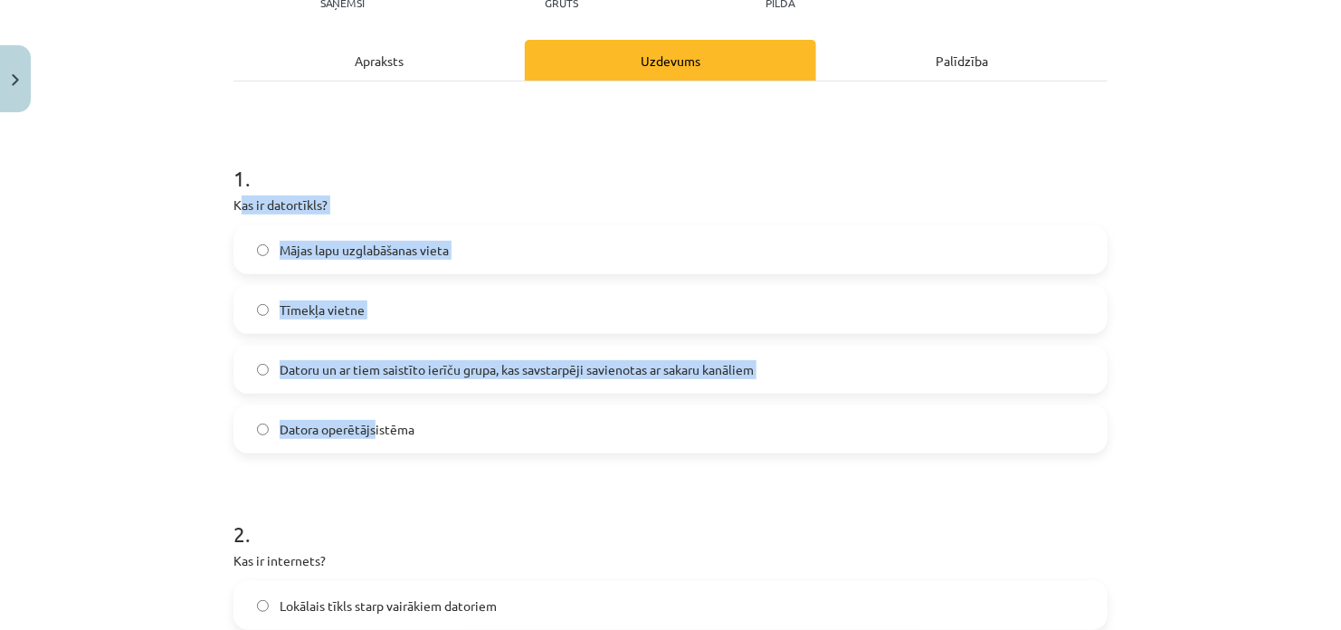
drag, startPoint x: 233, startPoint y: 203, endPoint x: 370, endPoint y: 398, distance: 239.0
click at [370, 398] on div "1 . Kas ir datortīkls? Mājas lapu uzglabāšanas vieta Tīmekļa vietne Datoru un a…" at bounding box center [670, 293] width 874 height 319
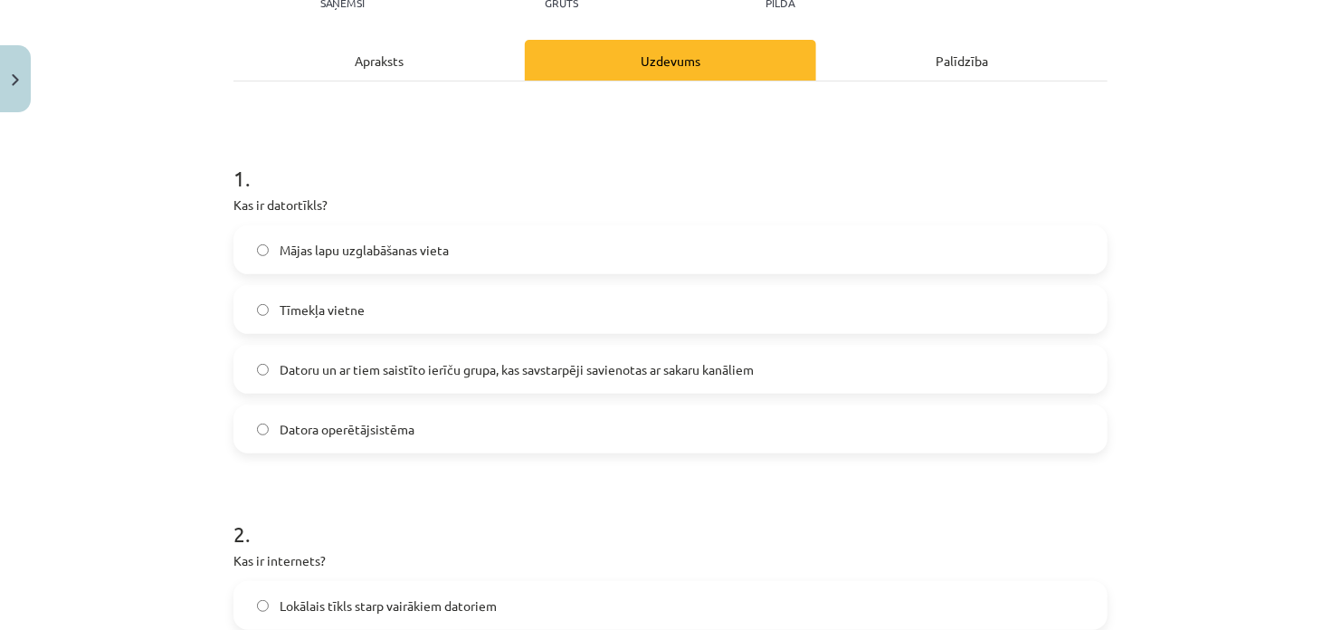
click at [206, 213] on div "Mācību tēma: Datorikas - 10. klases 1. ieskaites mācību materiāls #5 4. tēma – …" at bounding box center [670, 315] width 1341 height 630
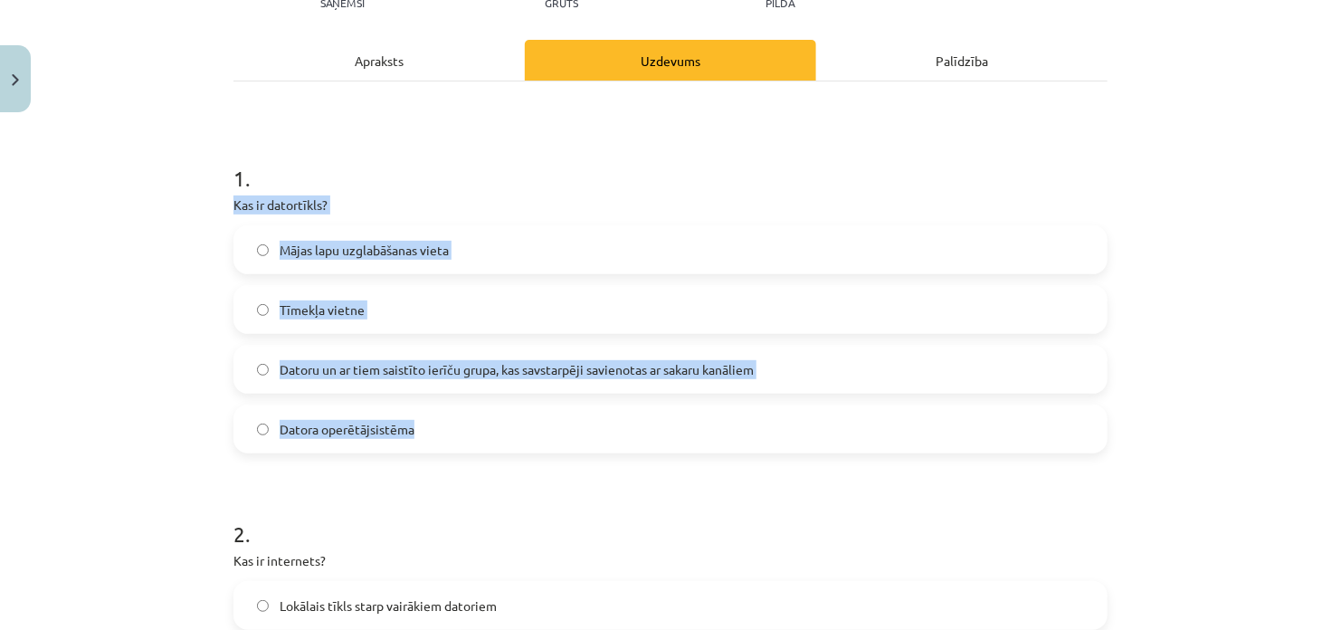
drag, startPoint x: 226, startPoint y: 202, endPoint x: 414, endPoint y: 444, distance: 307.0
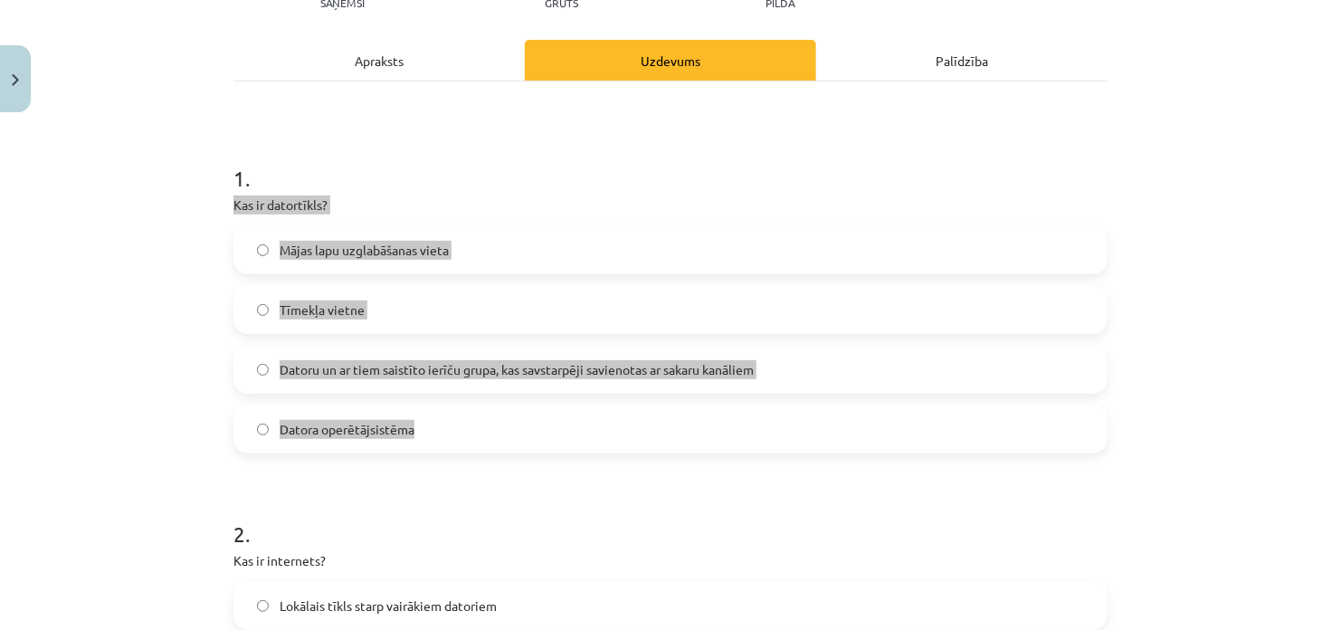
copy div "Kas ir datortīkls? Mājas lapu uzglabāšanas vieta Tīmekļa vietne Datoru un ar ti…"
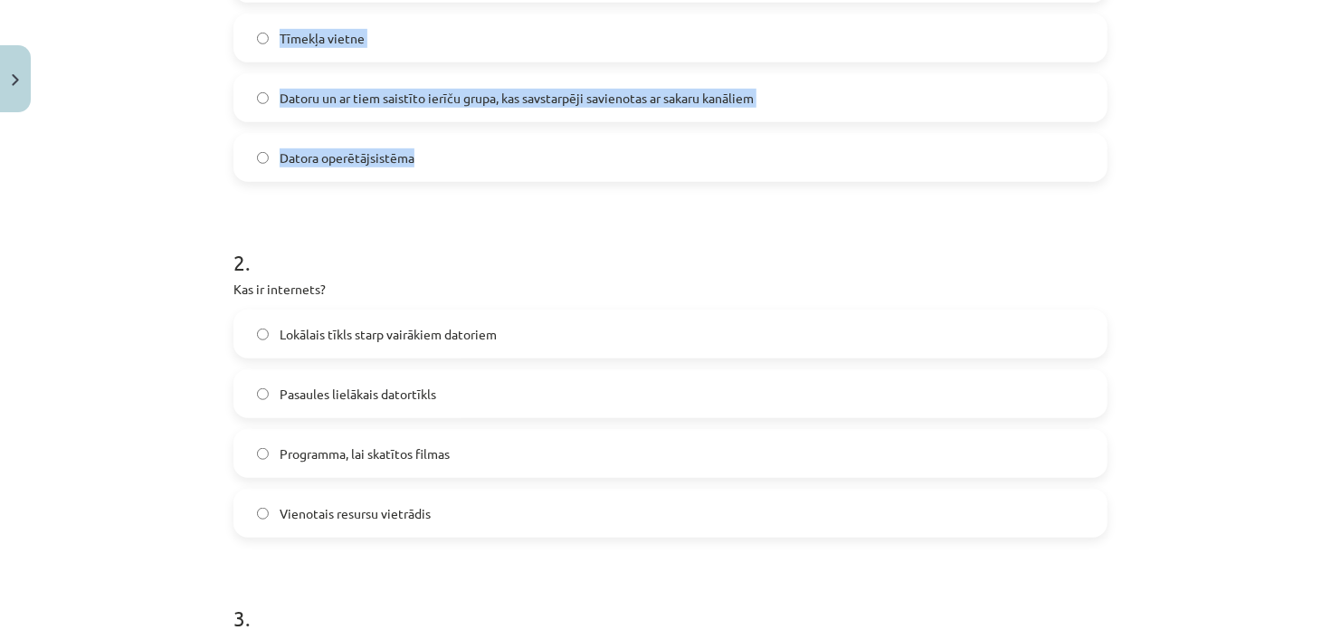
scroll to position [407, 0]
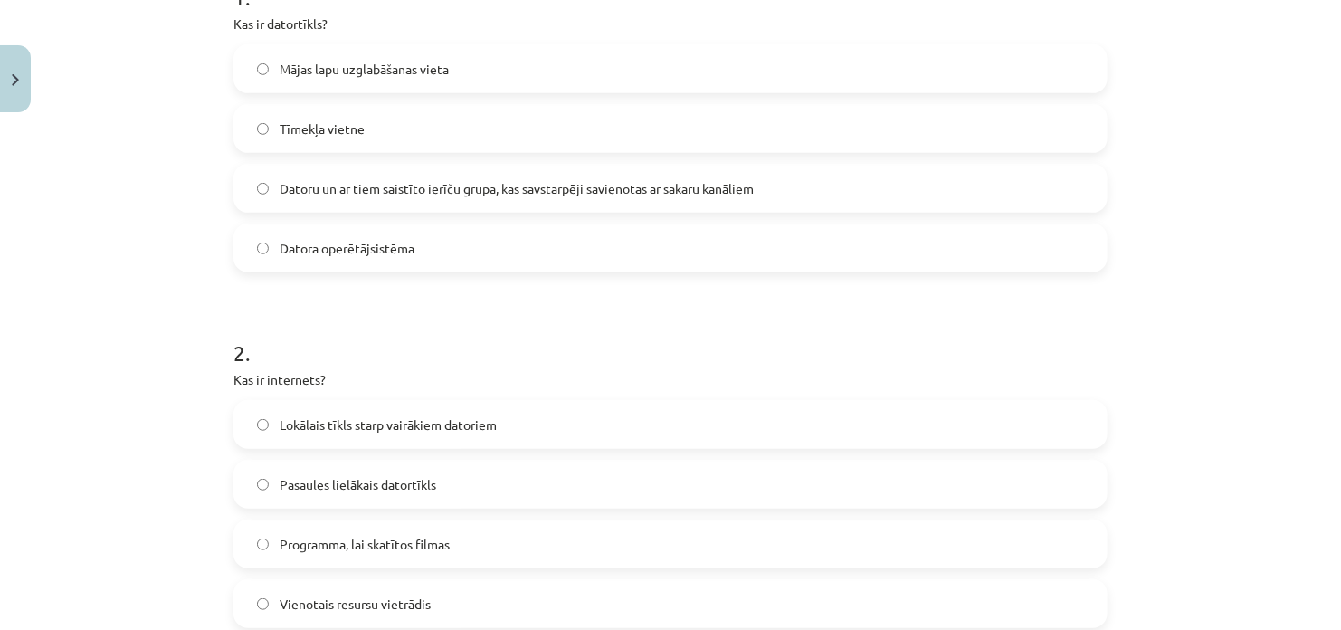
click at [319, 378] on p "Kas ir internets?" at bounding box center [670, 379] width 874 height 19
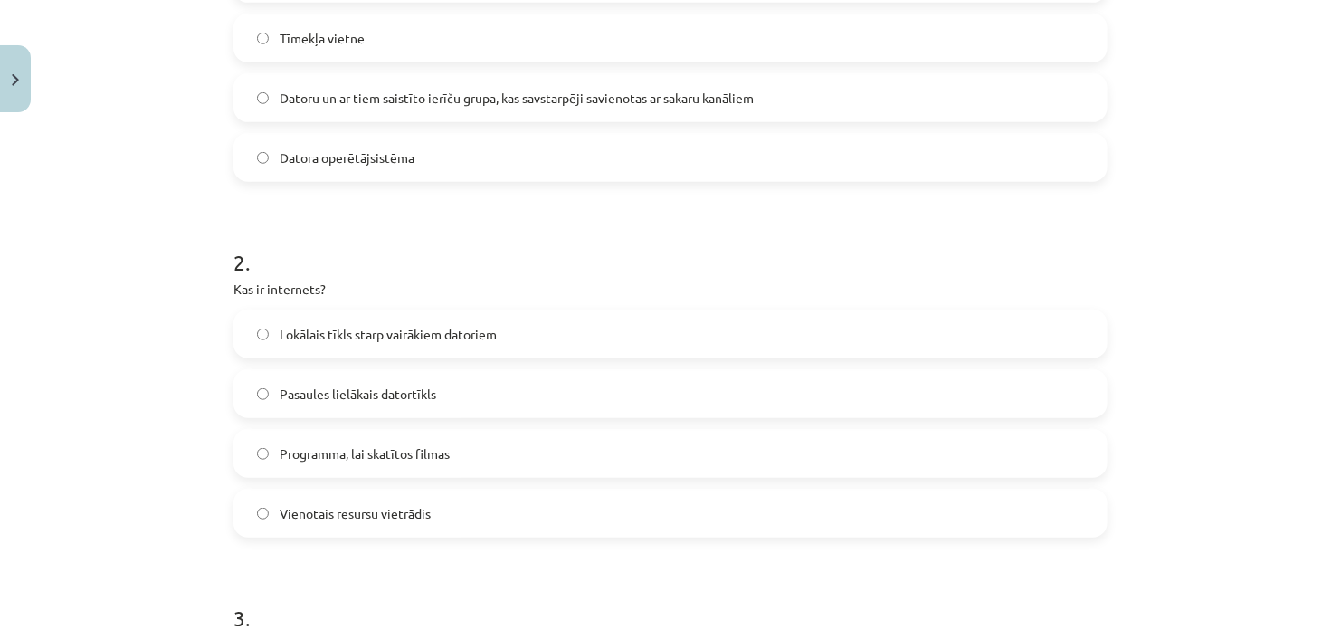
scroll to position [588, 0]
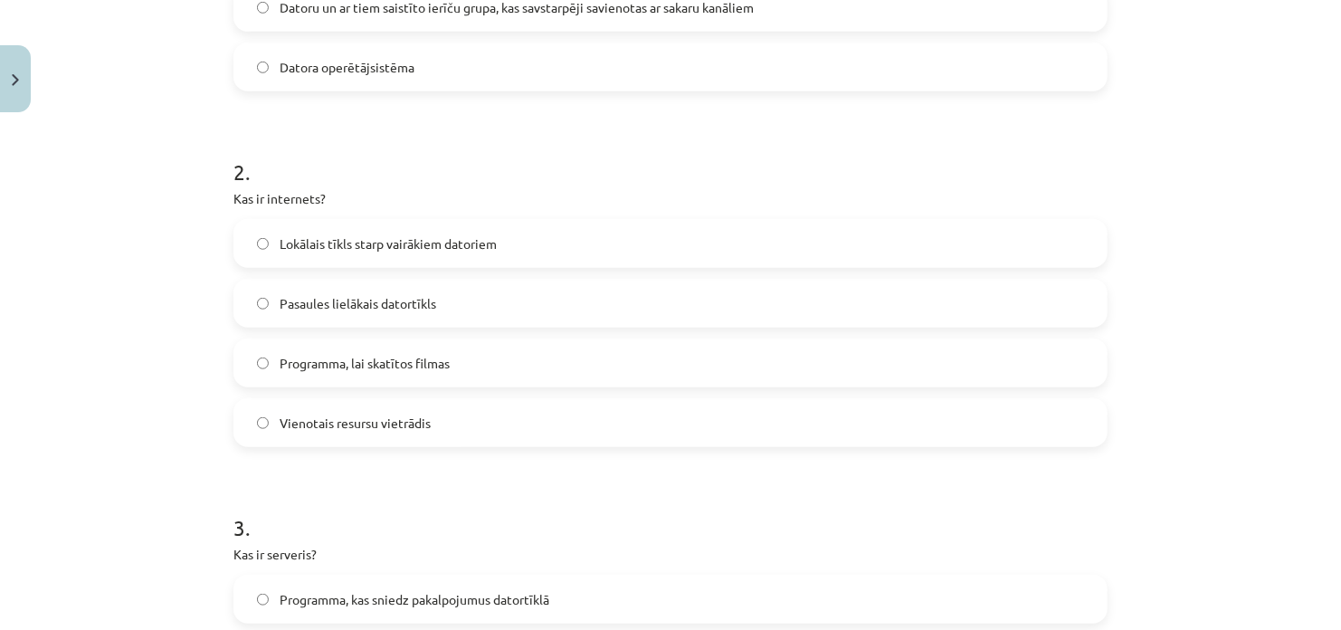
click at [299, 307] on span "Pasaules lielākais datortīkls" at bounding box center [358, 303] width 157 height 19
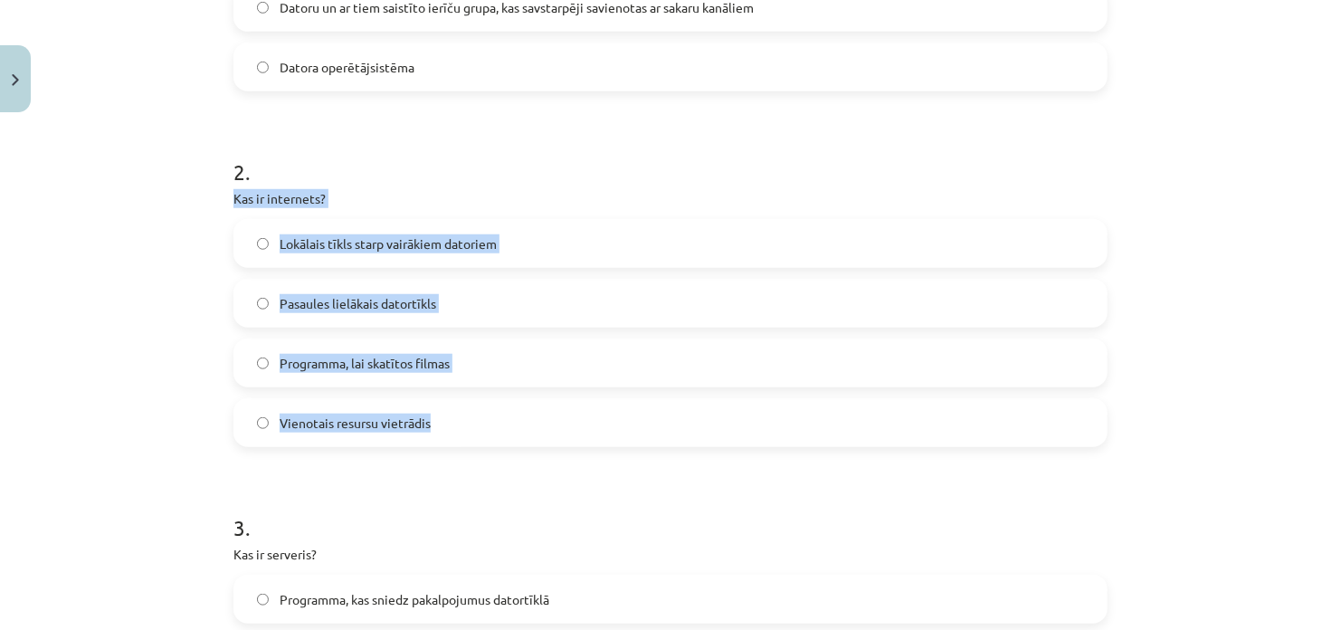
drag, startPoint x: 223, startPoint y: 192, endPoint x: 439, endPoint y: 442, distance: 330.4
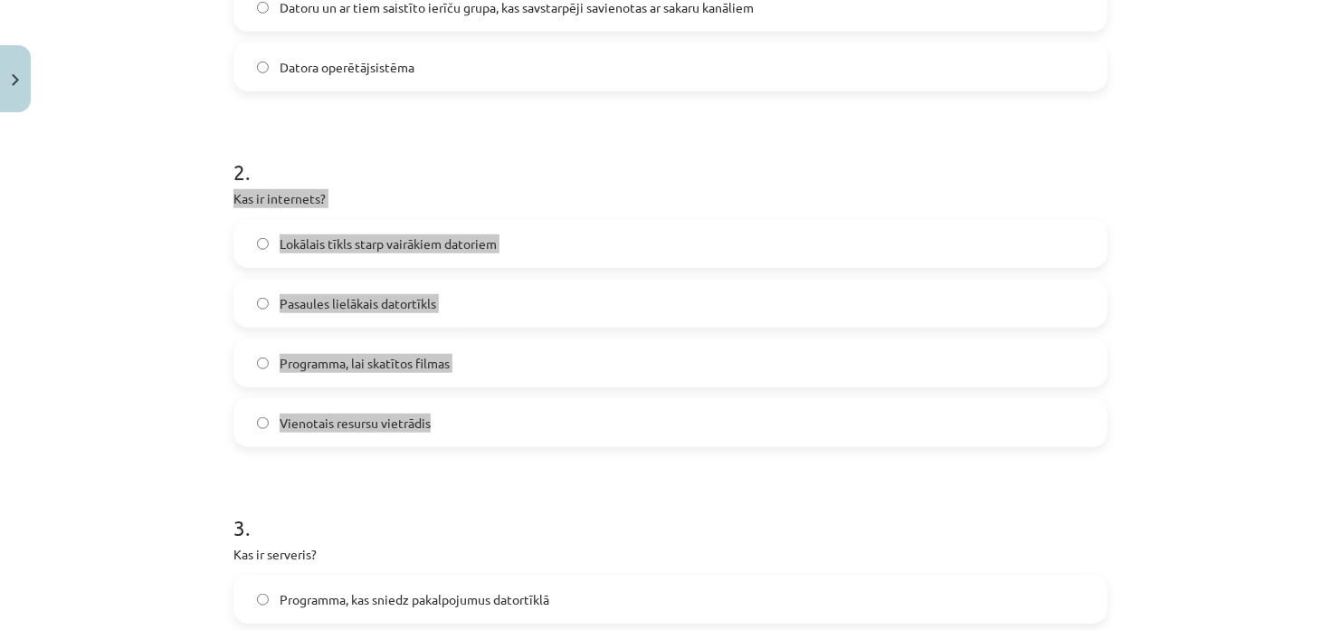
copy div "Kas ir internets? Lokālais tīkls starp vairākiem datoriem Pasaules lielākais da…"
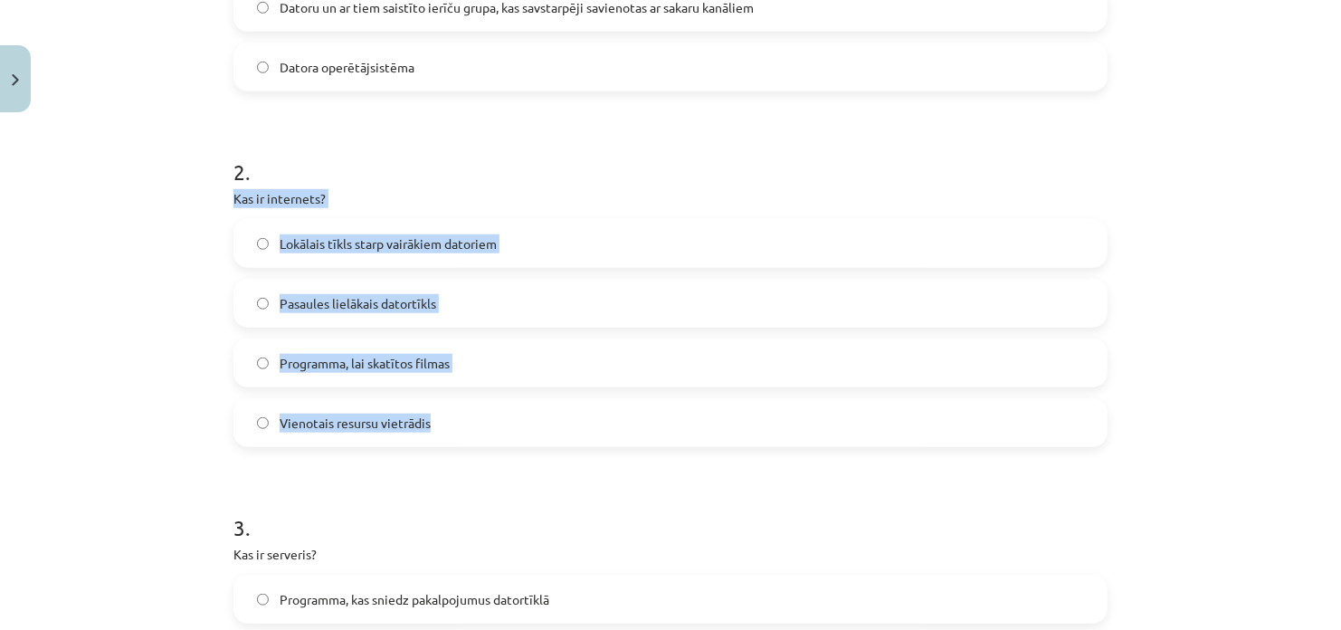
click at [310, 243] on span "Lokālais tīkls starp vairākiem datoriem" at bounding box center [388, 243] width 217 height 19
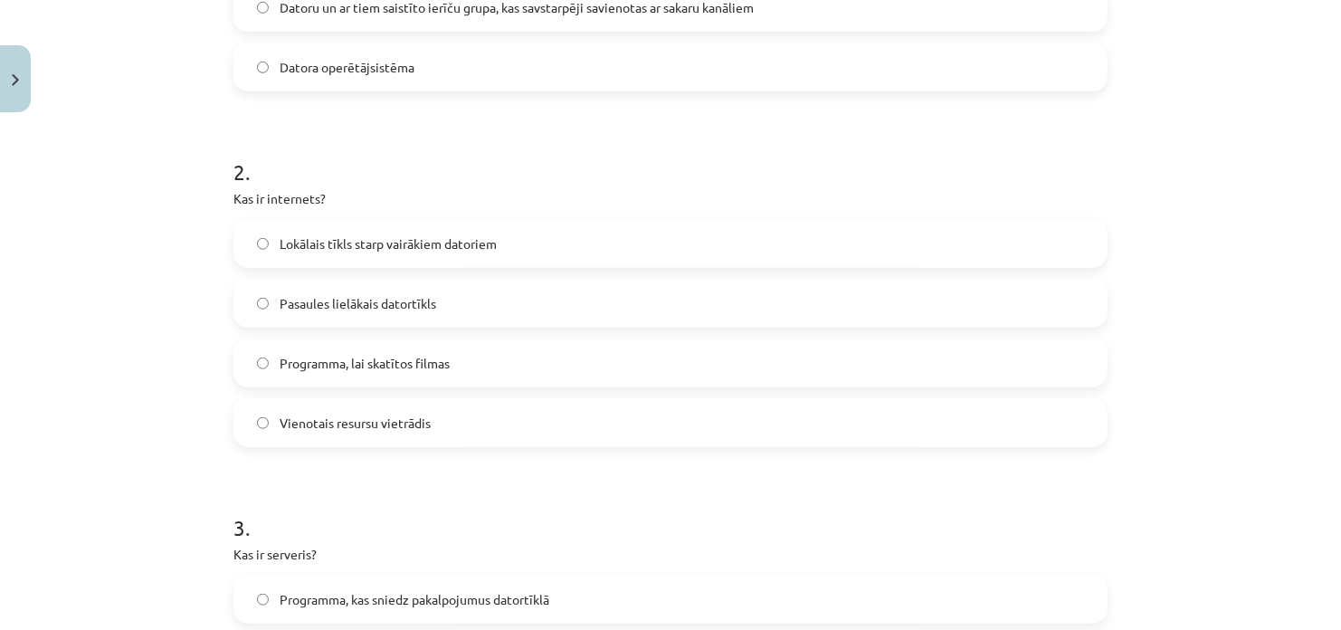
click at [354, 306] on span "Pasaules lielākais datortīkls" at bounding box center [358, 303] width 157 height 19
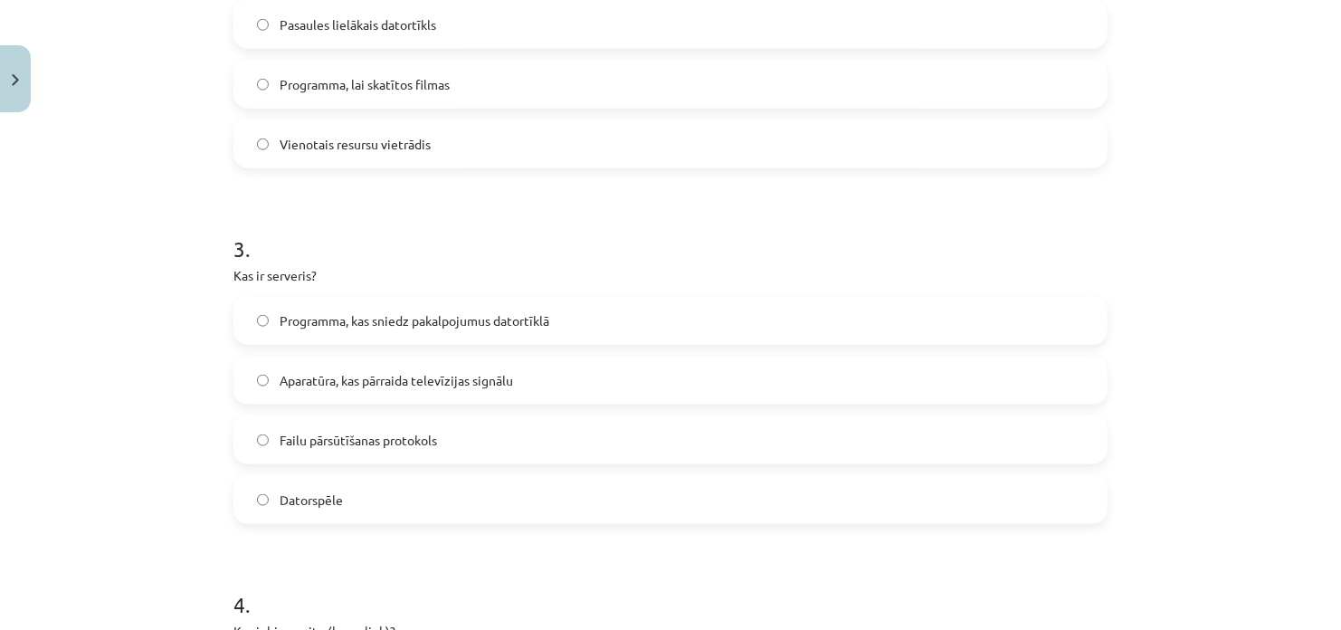
scroll to position [951, 0]
